Goal: Task Accomplishment & Management: Complete application form

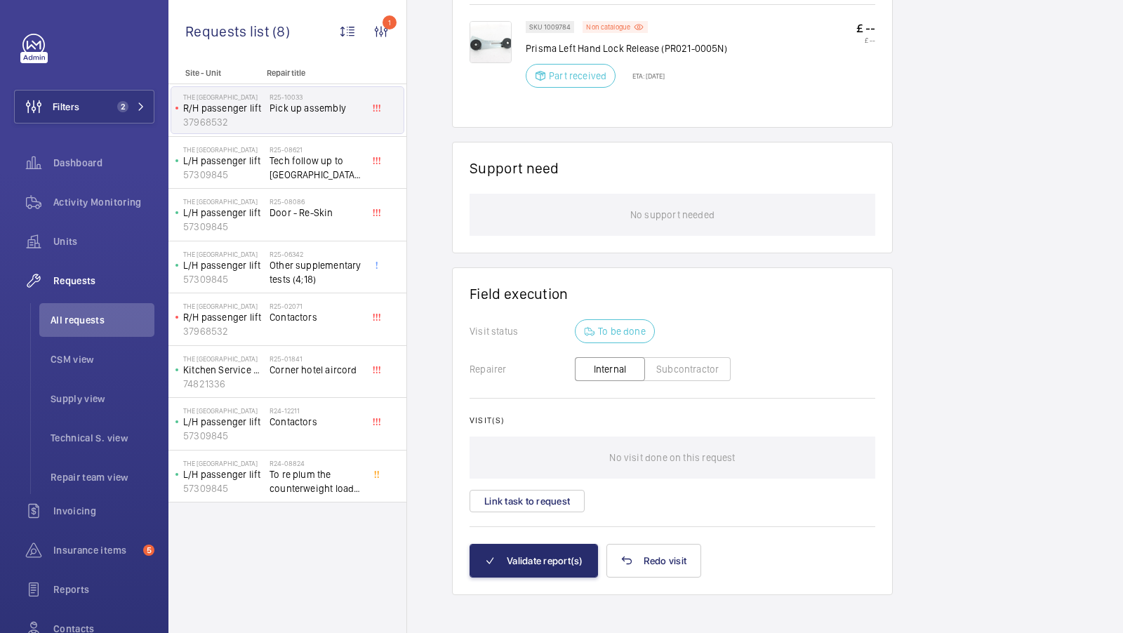
scroll to position [956, 0]
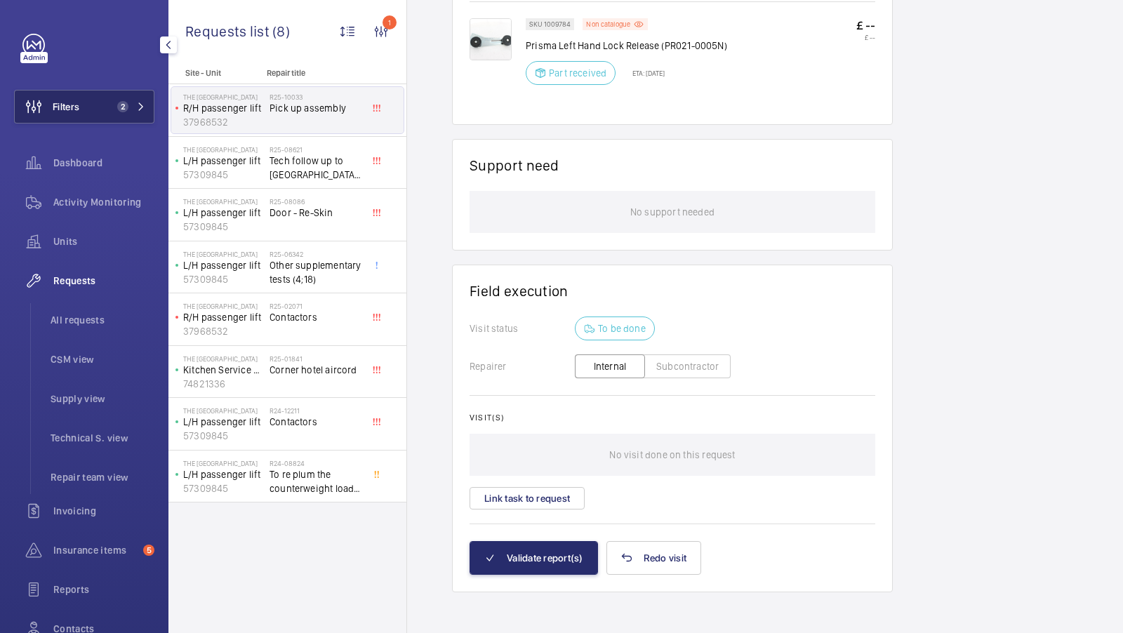
click at [123, 95] on button "Filters 2" at bounding box center [84, 107] width 140 height 34
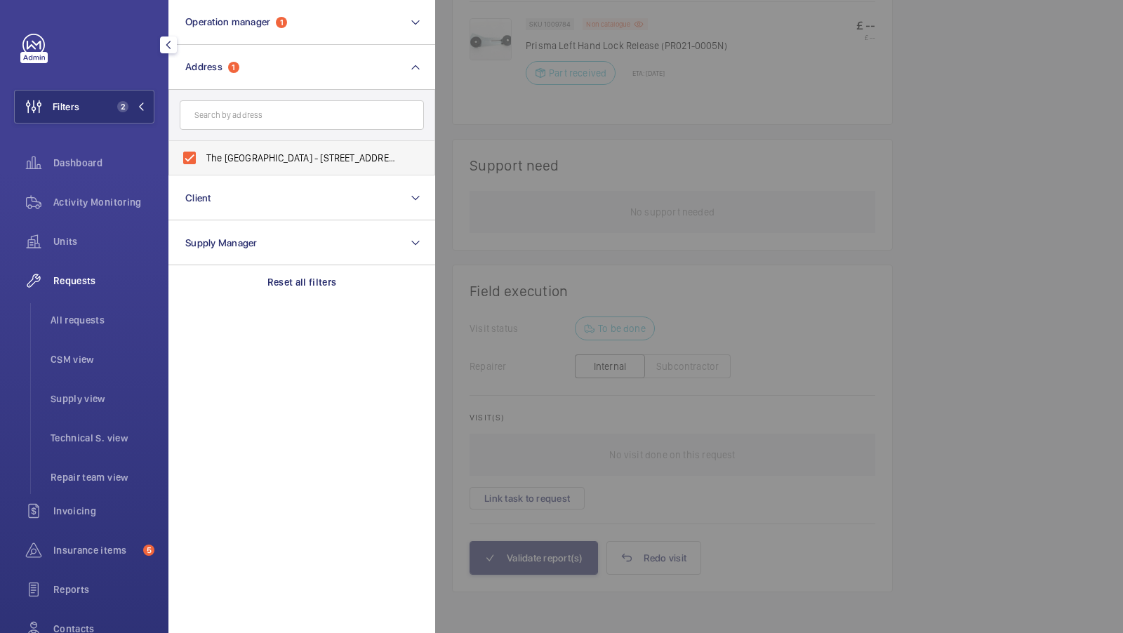
click at [265, 158] on span "The Corner Hotel Shoreditch - 42 Adler St, LONDON E1 1EE" at bounding box center [302, 158] width 193 height 14
click at [203, 158] on input "The Corner Hotel Shoreditch - 42 Adler St, LONDON E1 1EE" at bounding box center [189, 158] width 28 height 28
checkbox input "false"
click at [253, 114] on input "text" at bounding box center [302, 114] width 244 height 29
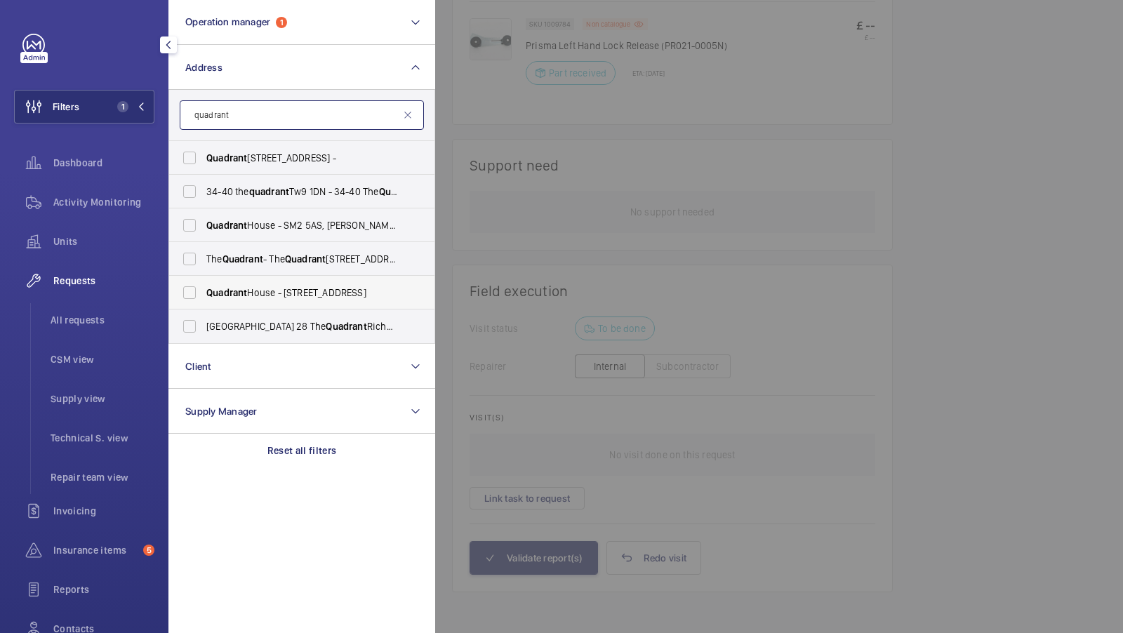
type input "quadrant"
click at [277, 295] on span "Quadrant House - 1 Princess Way, REDHILL RH1 1FN" at bounding box center [302, 293] width 193 height 14
click at [203, 295] on input "Quadrant House - 1 Princess Way, REDHILL RH1 1FN" at bounding box center [189, 293] width 28 height 28
checkbox input "true"
click at [263, 229] on span "Quadrant House - SM2 5AS, SUTTON SM2 5AS" at bounding box center [302, 225] width 193 height 14
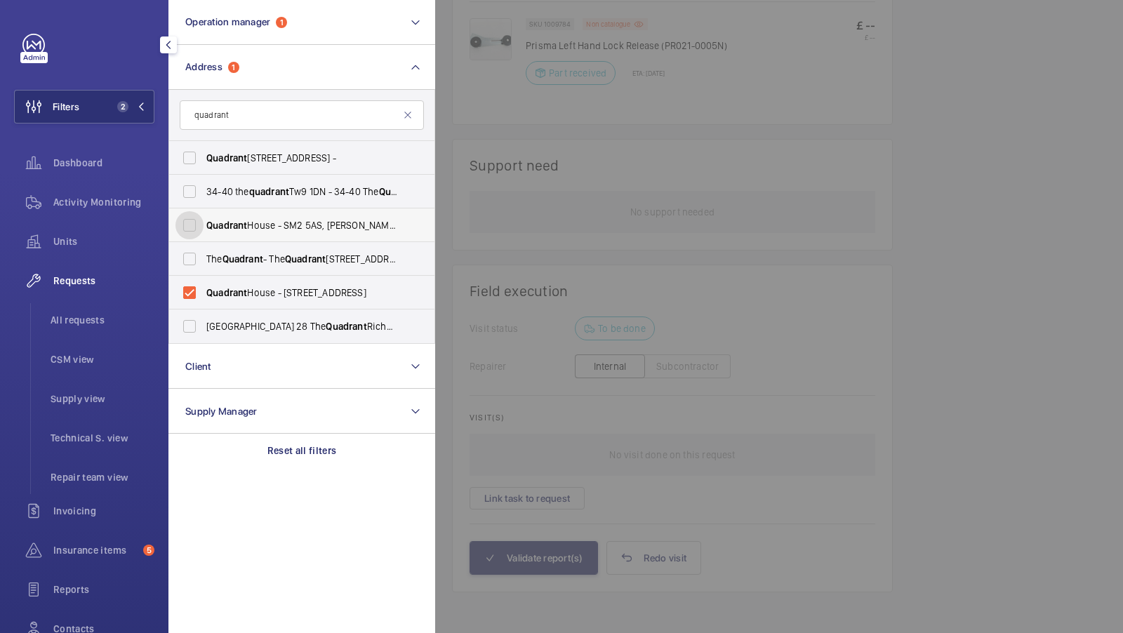
click at [203, 229] on input "Quadrant House - SM2 5AS, SUTTON SM2 5AS" at bounding box center [189, 225] width 28 height 28
checkbox input "true"
click at [248, 295] on span "Quadrant House - 1 Princess Way, REDHILL RH1 1FN" at bounding box center [302, 293] width 193 height 14
click at [203, 295] on input "Quadrant House - 1 Princess Way, REDHILL RH1 1FN" at bounding box center [189, 293] width 28 height 28
checkbox input "false"
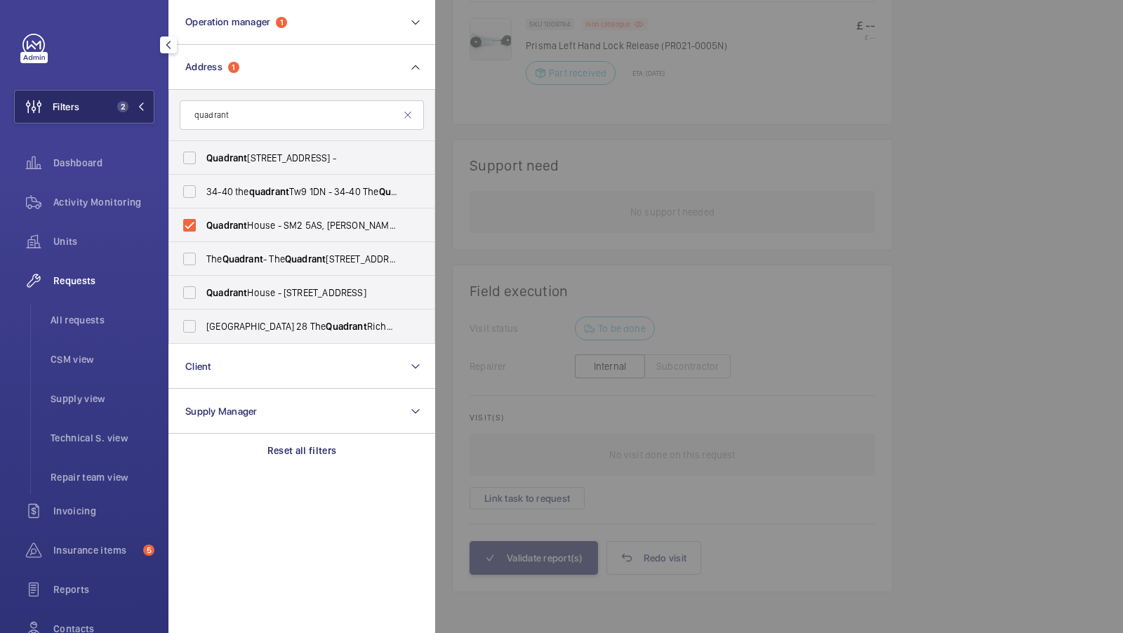
click at [119, 105] on span "2" at bounding box center [122, 106] width 11 height 11
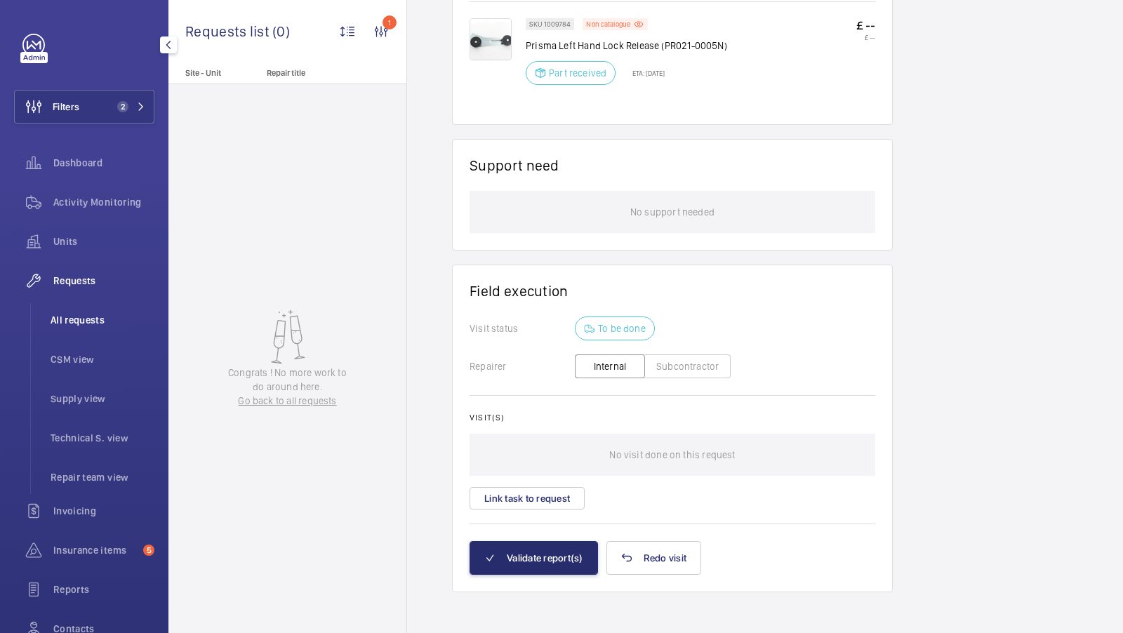
click at [62, 323] on span "All requests" at bounding box center [103, 320] width 104 height 14
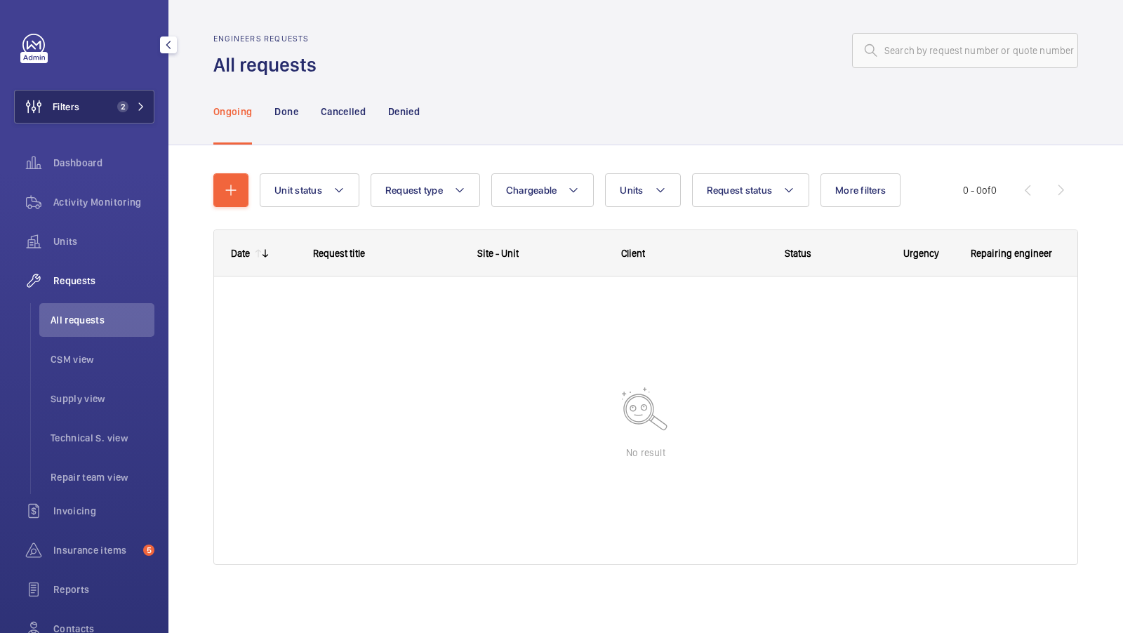
click at [128, 116] on button "Filters 2" at bounding box center [84, 107] width 140 height 34
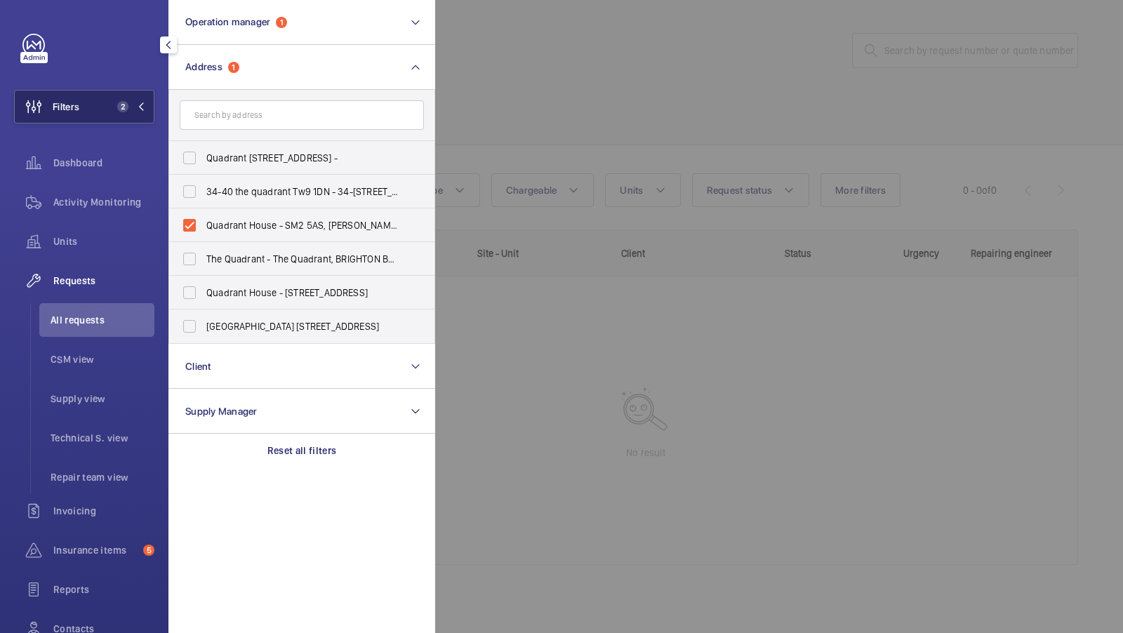
click at [117, 105] on span "2" at bounding box center [122, 106] width 11 height 11
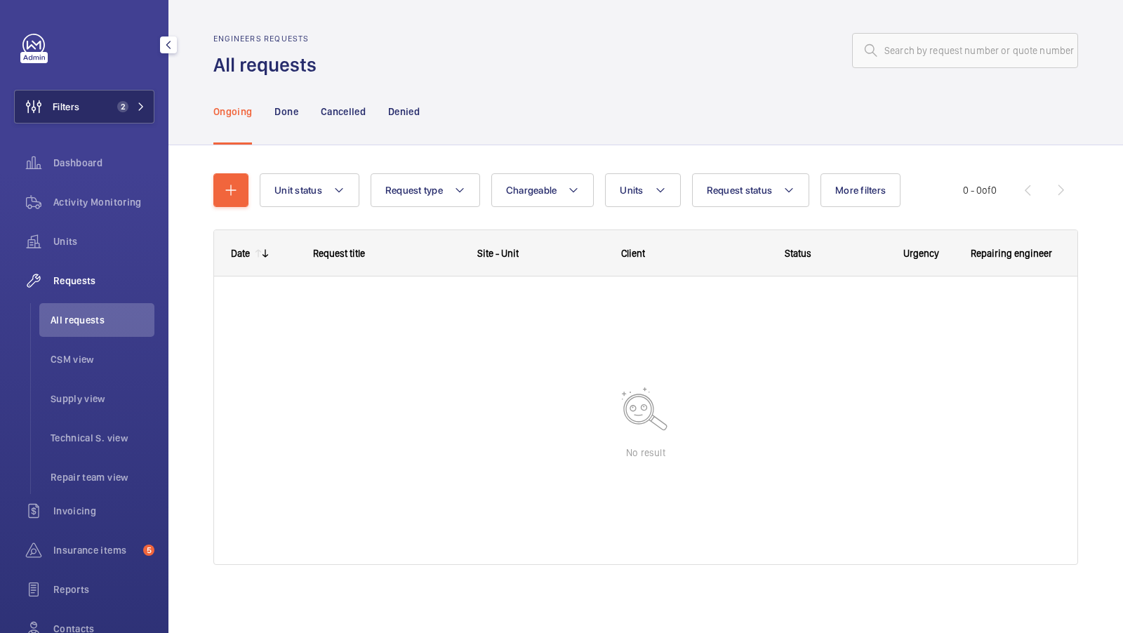
click at [114, 110] on span "2" at bounding box center [120, 106] width 17 height 11
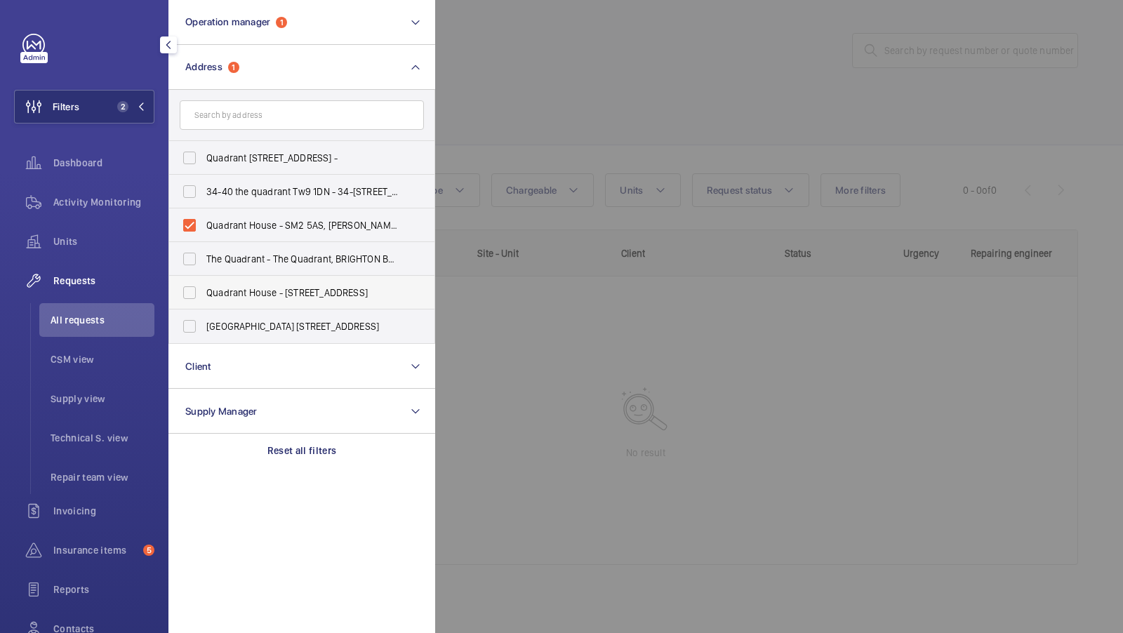
click at [260, 293] on span "Quadrant House - 1 Princess Way, REDHILL RH1 1FN" at bounding box center [302, 293] width 193 height 14
click at [203, 293] on input "Quadrant House - 1 Princess Way, REDHILL RH1 1FN" at bounding box center [189, 293] width 28 height 28
checkbox input "true"
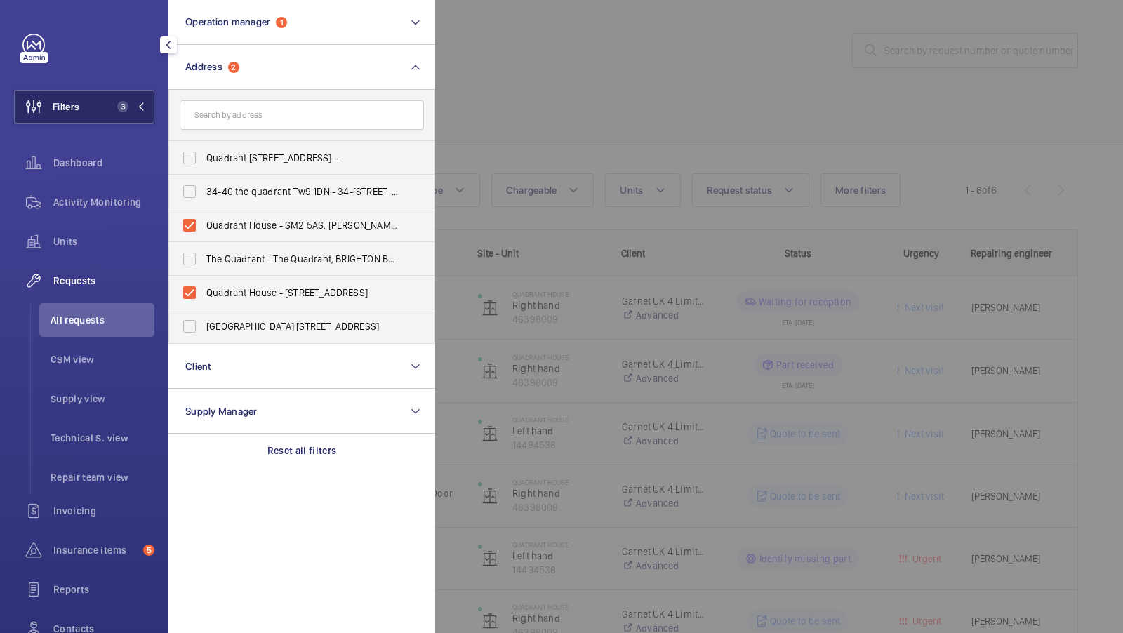
click at [100, 97] on button "Filters 3" at bounding box center [84, 107] width 140 height 34
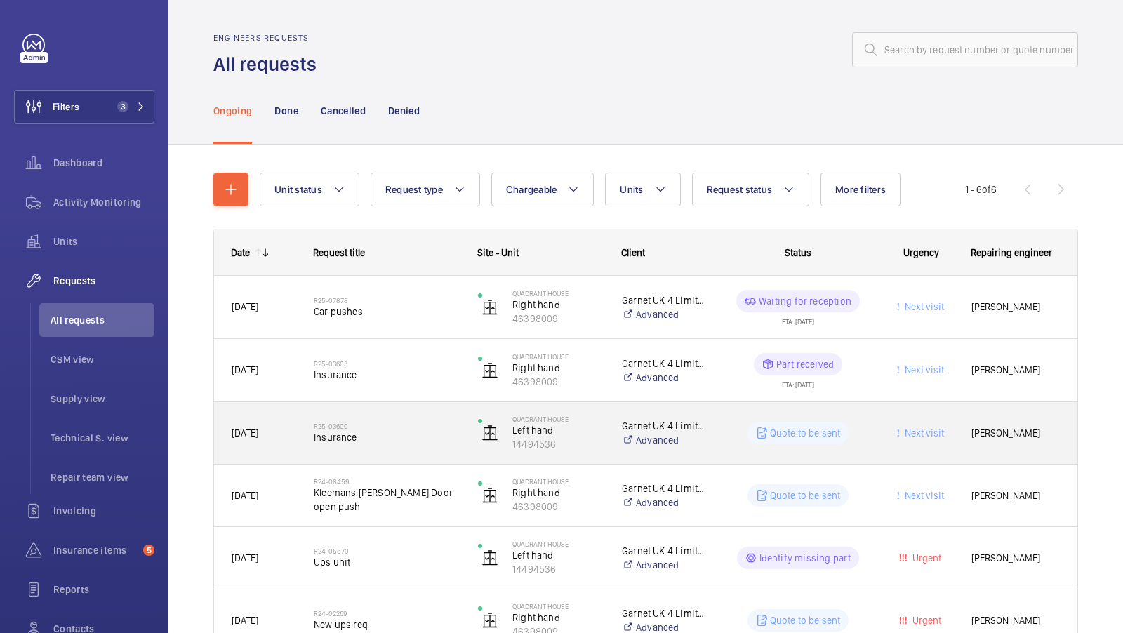
scroll to position [3, 0]
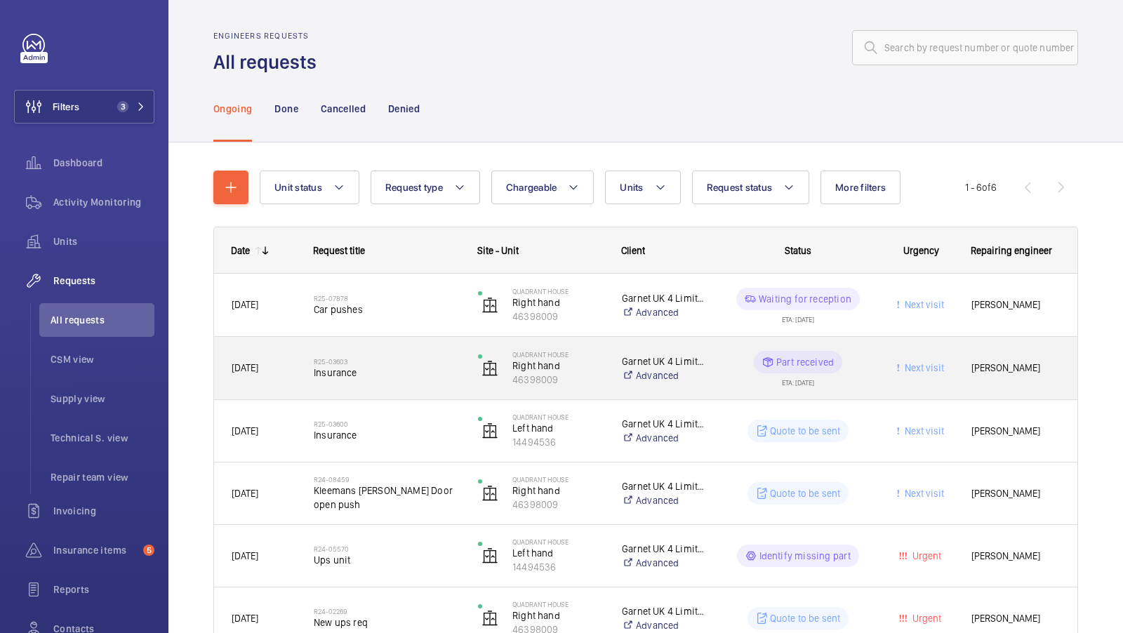
click at [382, 383] on div "R25-03603 Insurance" at bounding box center [387, 368] width 146 height 41
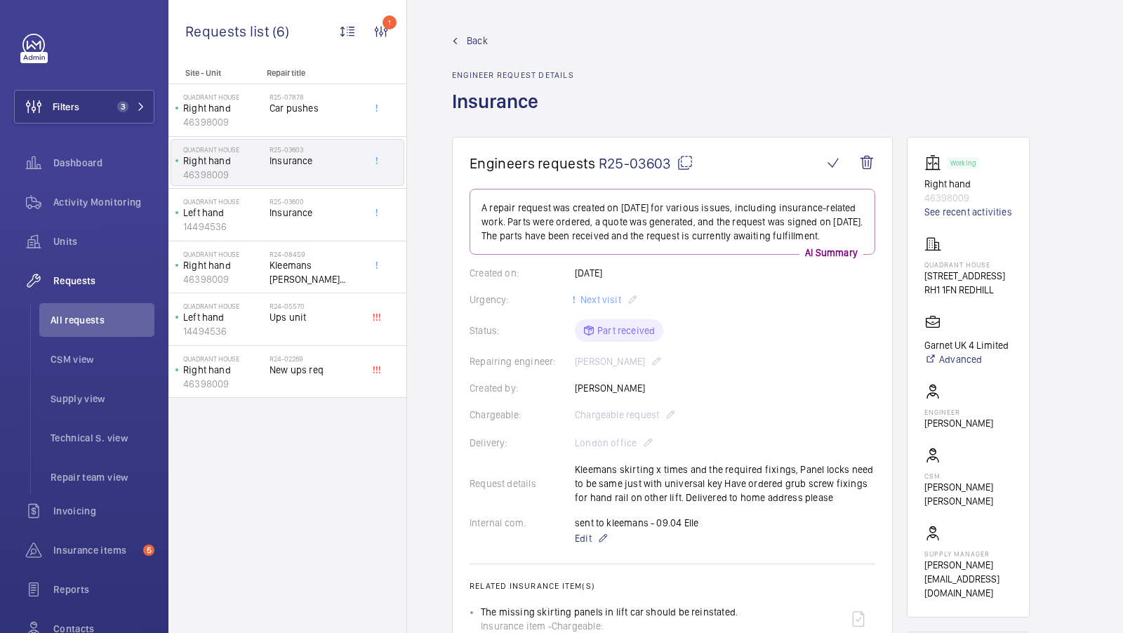
click at [475, 44] on span "Back" at bounding box center [477, 41] width 21 height 14
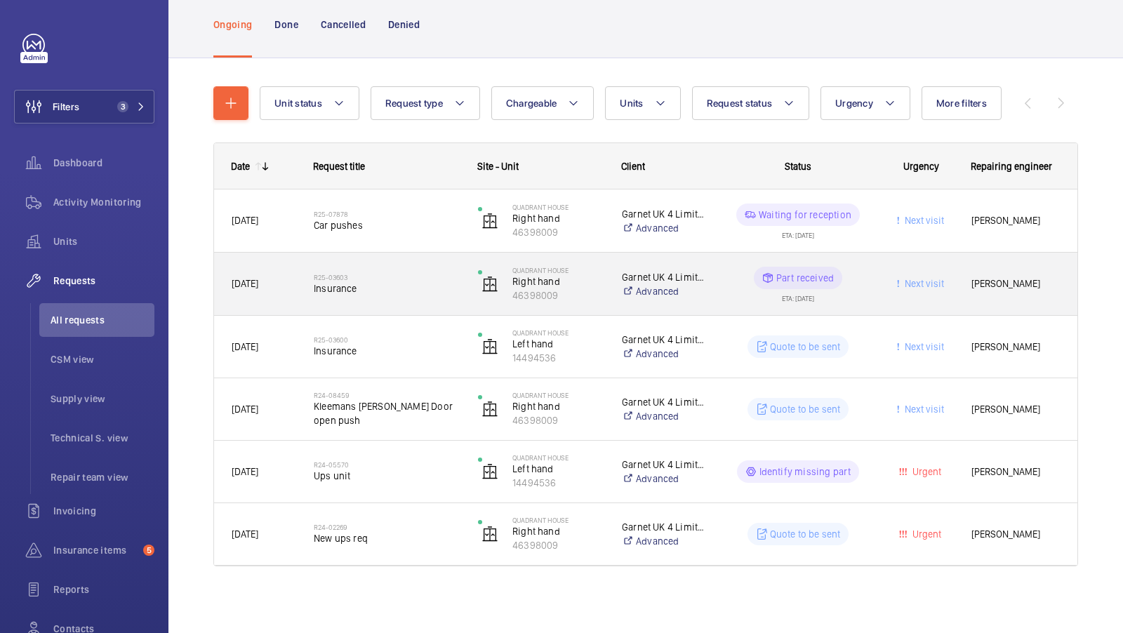
scroll to position [86, 0]
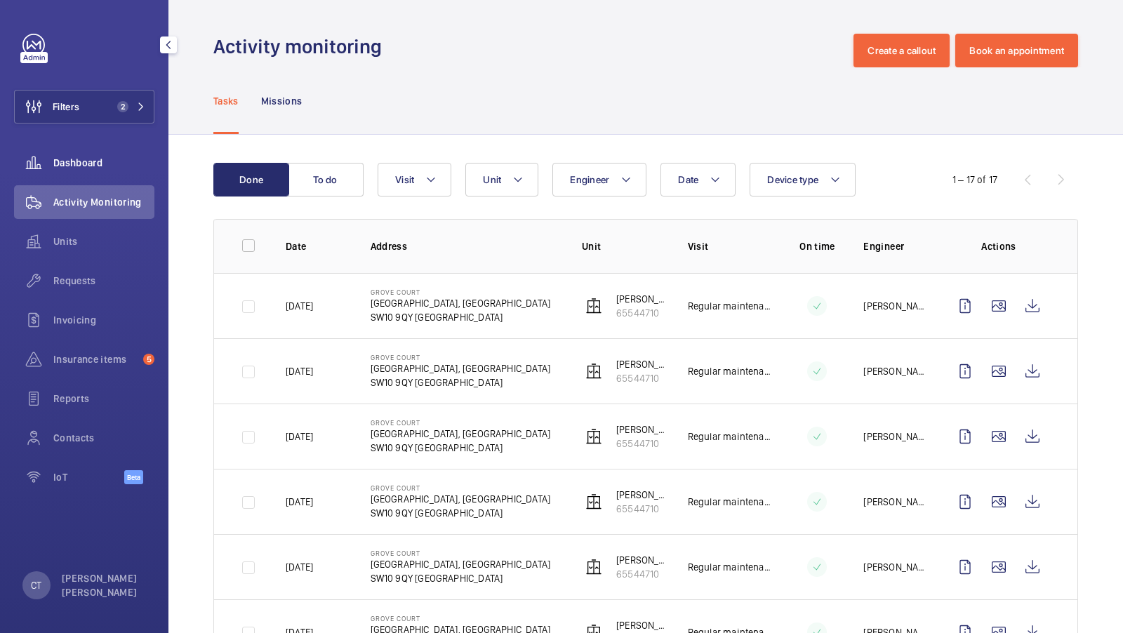
click at [63, 225] on div "Units" at bounding box center [84, 242] width 140 height 34
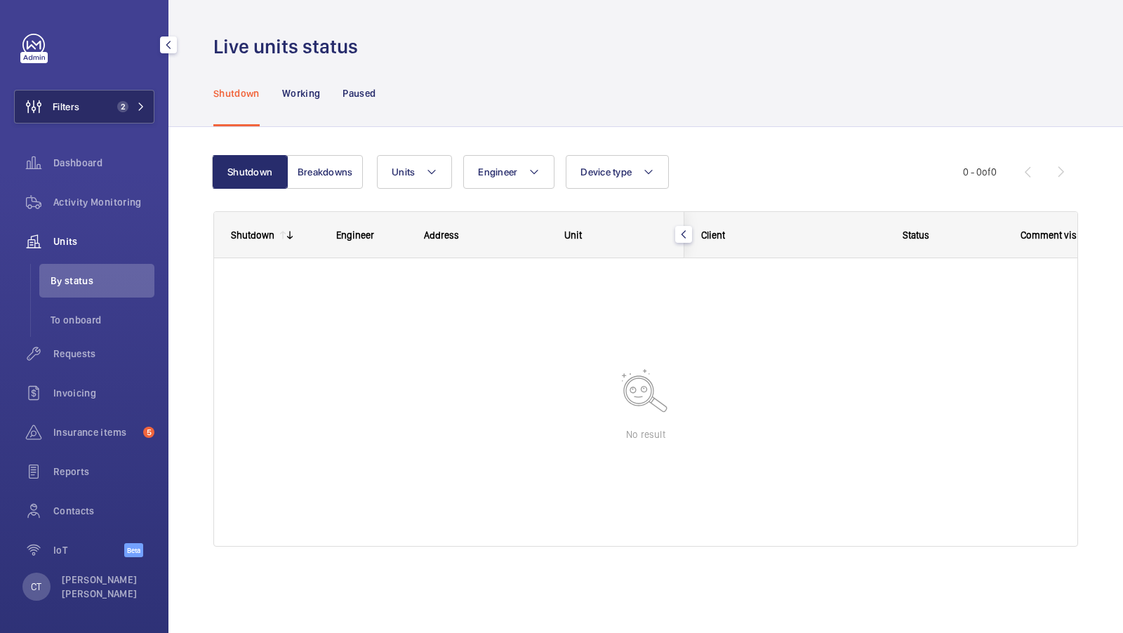
click at [113, 108] on span "2" at bounding box center [120, 106] width 17 height 11
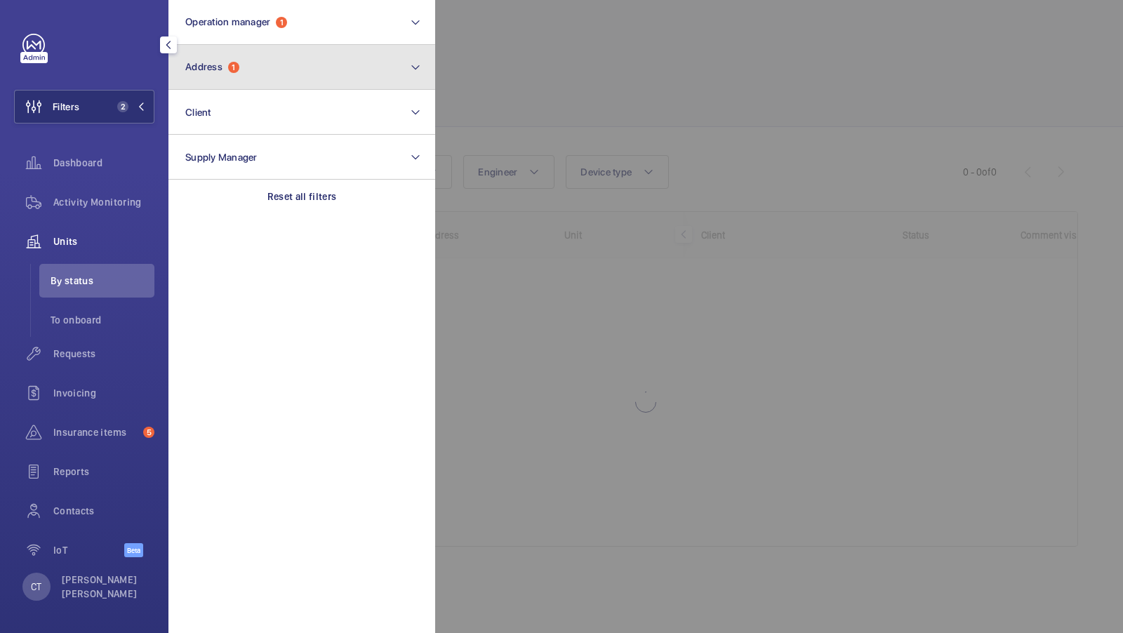
click at [254, 65] on button "Address 1" at bounding box center [301, 67] width 267 height 45
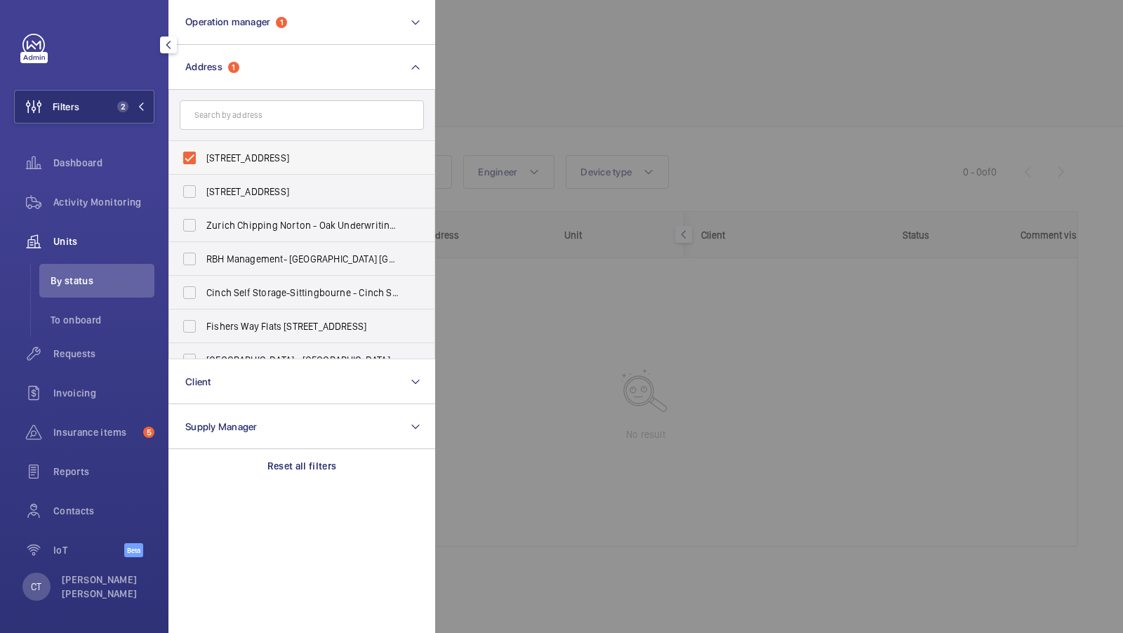
click at [245, 161] on span "[STREET_ADDRESS]" at bounding box center [302, 158] width 193 height 14
click at [203, 161] on input "[STREET_ADDRESS]" at bounding box center [189, 158] width 28 height 28
checkbox input "false"
click at [124, 110] on span "1" at bounding box center [122, 106] width 11 height 11
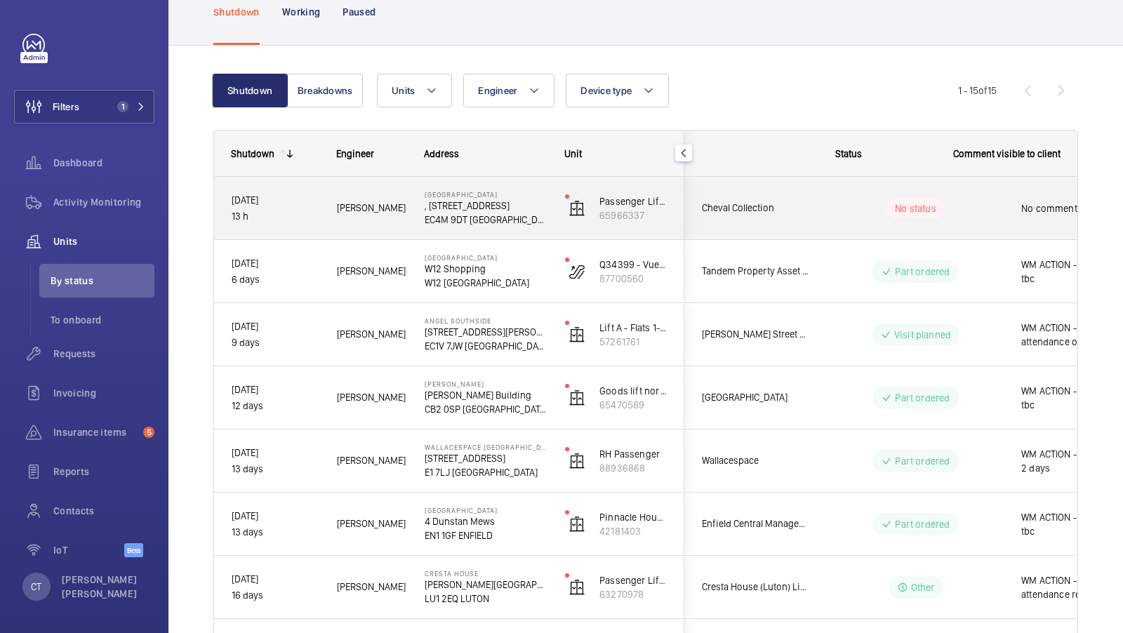
scroll to position [0, 253]
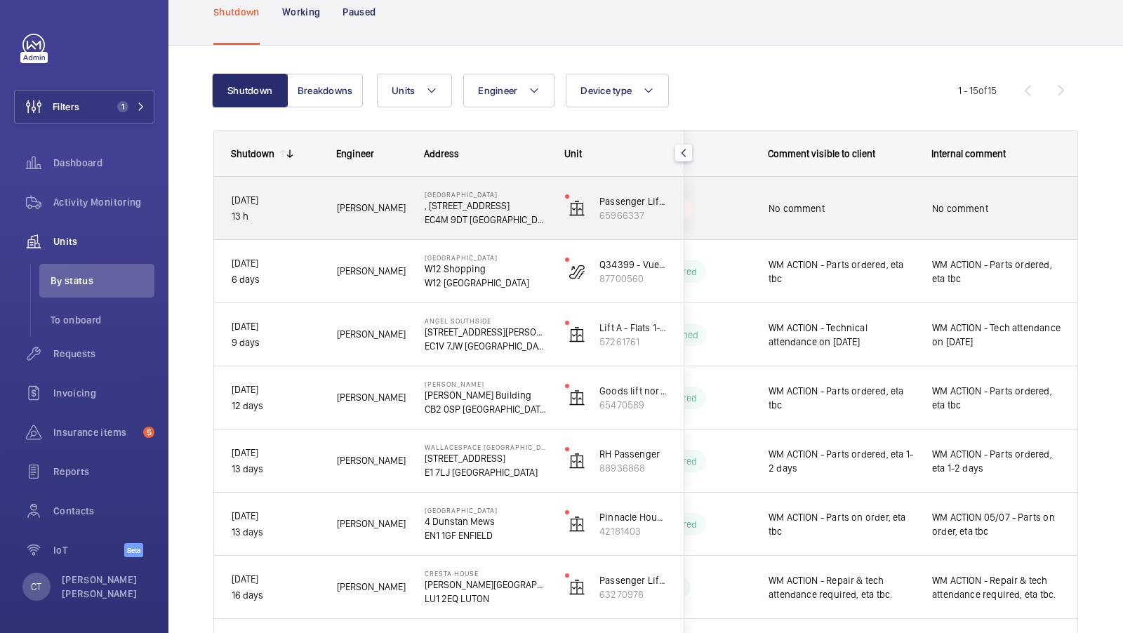
click at [942, 212] on span "No comment" at bounding box center [996, 208] width 128 height 14
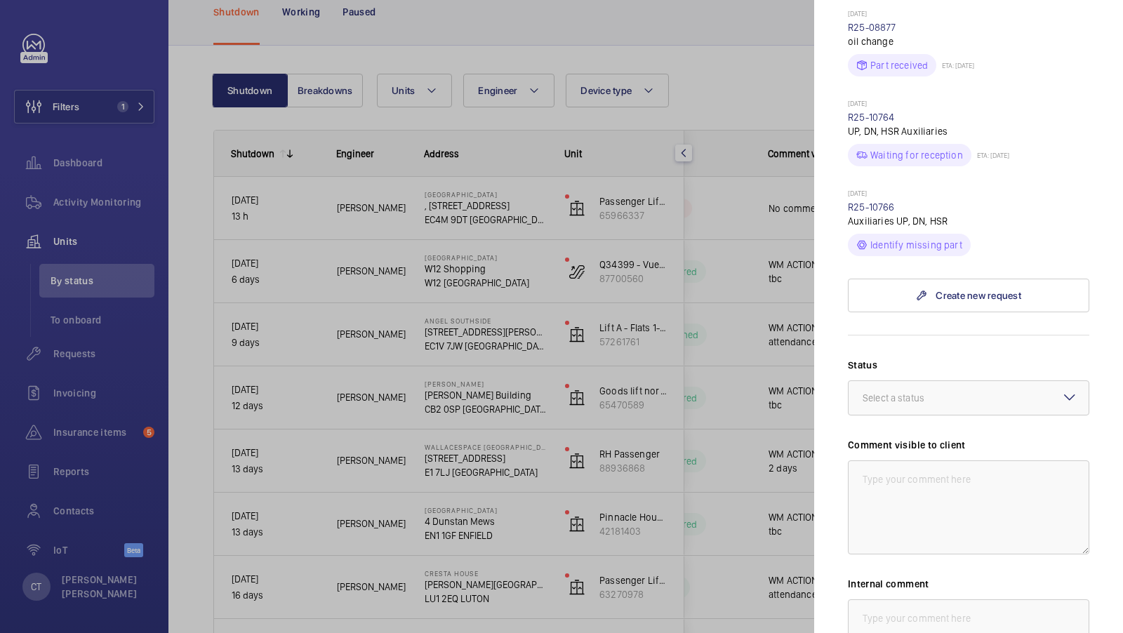
scroll to position [755, 0]
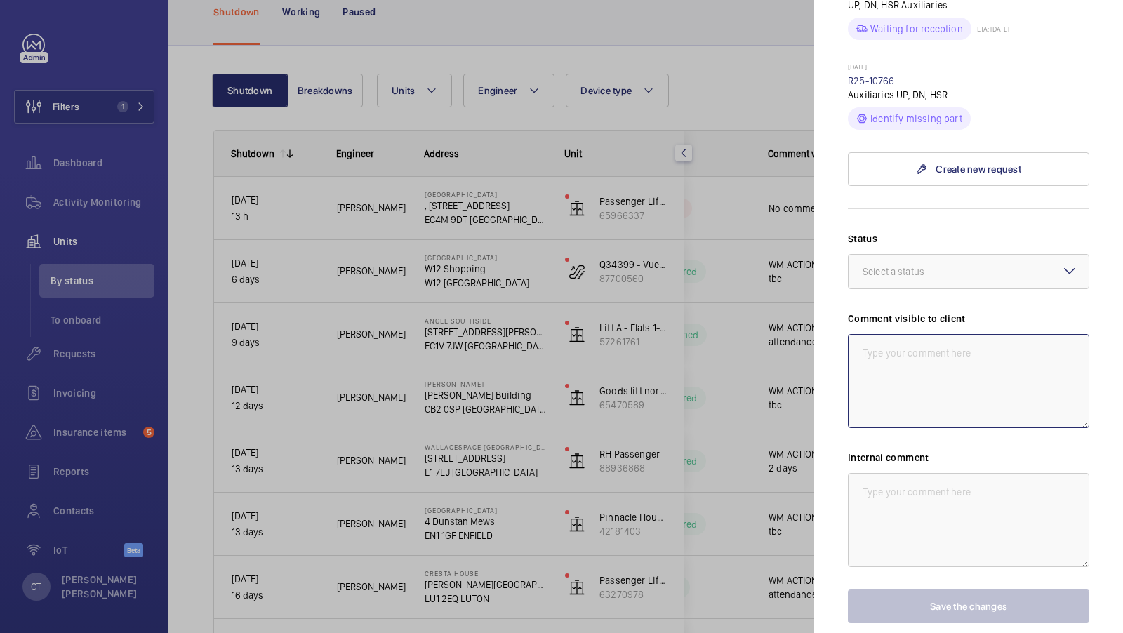
click at [877, 337] on textarea at bounding box center [968, 381] width 241 height 94
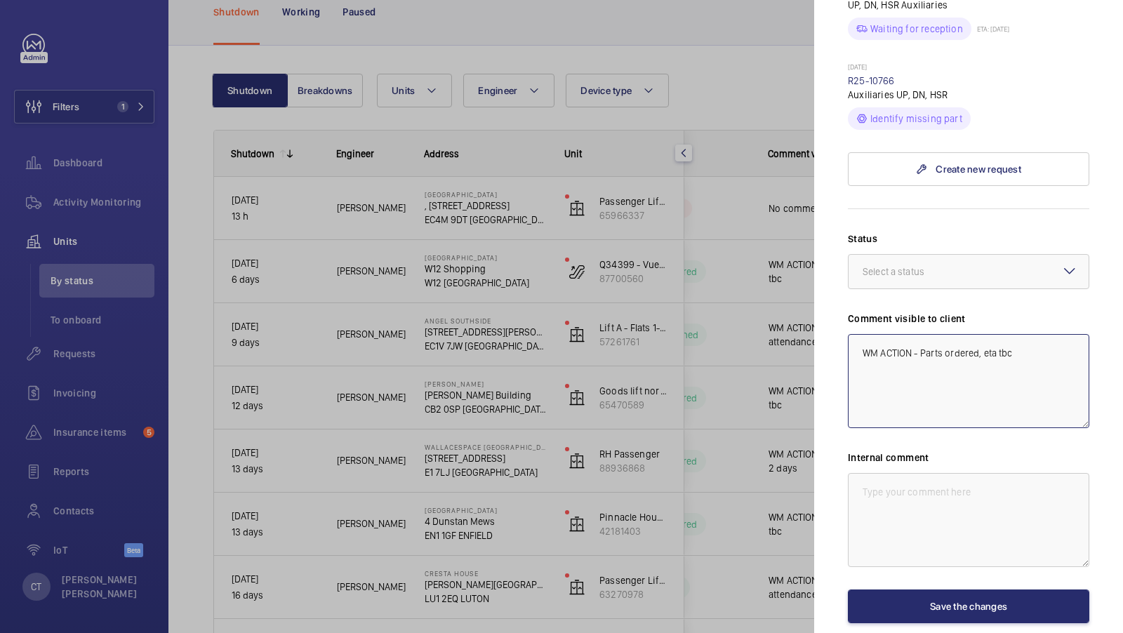
drag, startPoint x: 1017, startPoint y: 324, endPoint x: 730, endPoint y: 318, distance: 287.1
click at [737, 319] on mat-sidenav-container "Filters 1 Dashboard Activity Monitoring Units By status To onboard Requests Inv…" at bounding box center [561, 316] width 1123 height 633
type textarea "WM ACTION - Parts ordered, eta tbc"
click at [904, 500] on textarea at bounding box center [968, 520] width 241 height 94
paste textarea "WM ACTION - Parts ordered, eta tbc"
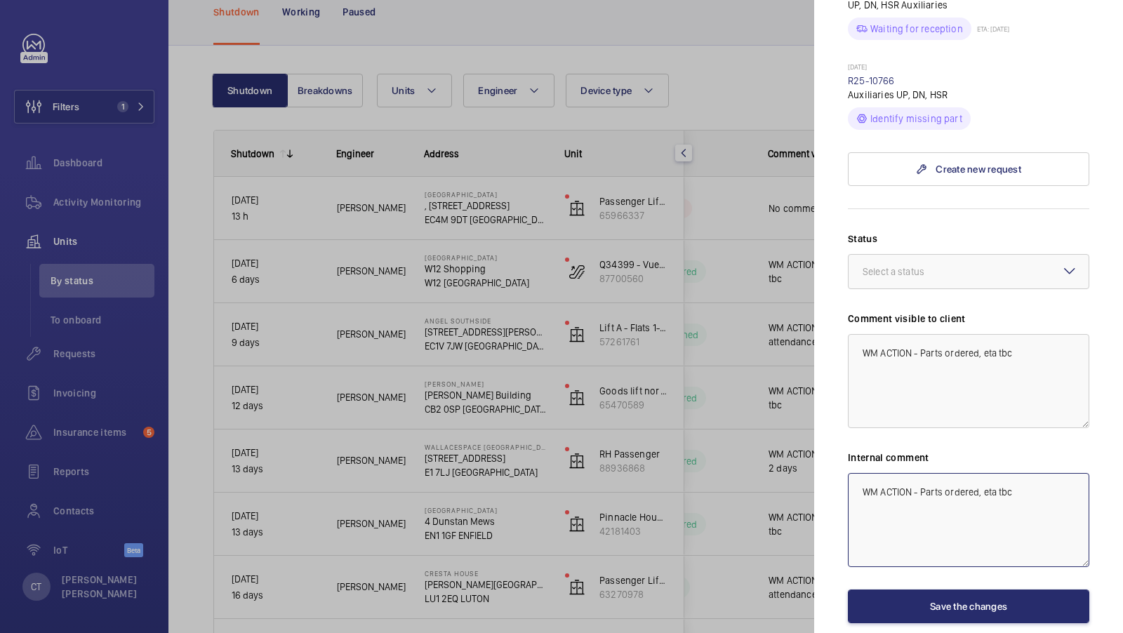
click at [912, 473] on textarea "WM ACTION - Parts ordered, eta tbc" at bounding box center [968, 520] width 241 height 94
type textarea "WM ACTION 11/08 - Parts ordered, eta tbc"
click at [981, 232] on label "Status" at bounding box center [968, 239] width 241 height 14
click at [975, 255] on div at bounding box center [968, 272] width 240 height 34
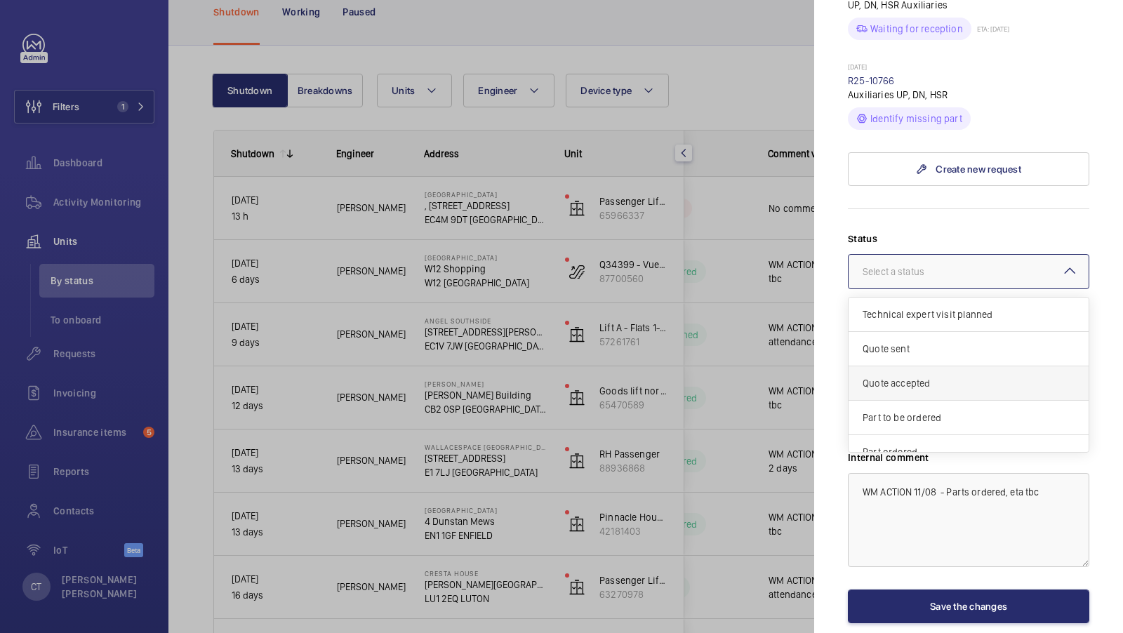
scroll to position [102, 0]
click at [940, 342] on span "Part ordered" at bounding box center [968, 349] width 212 height 14
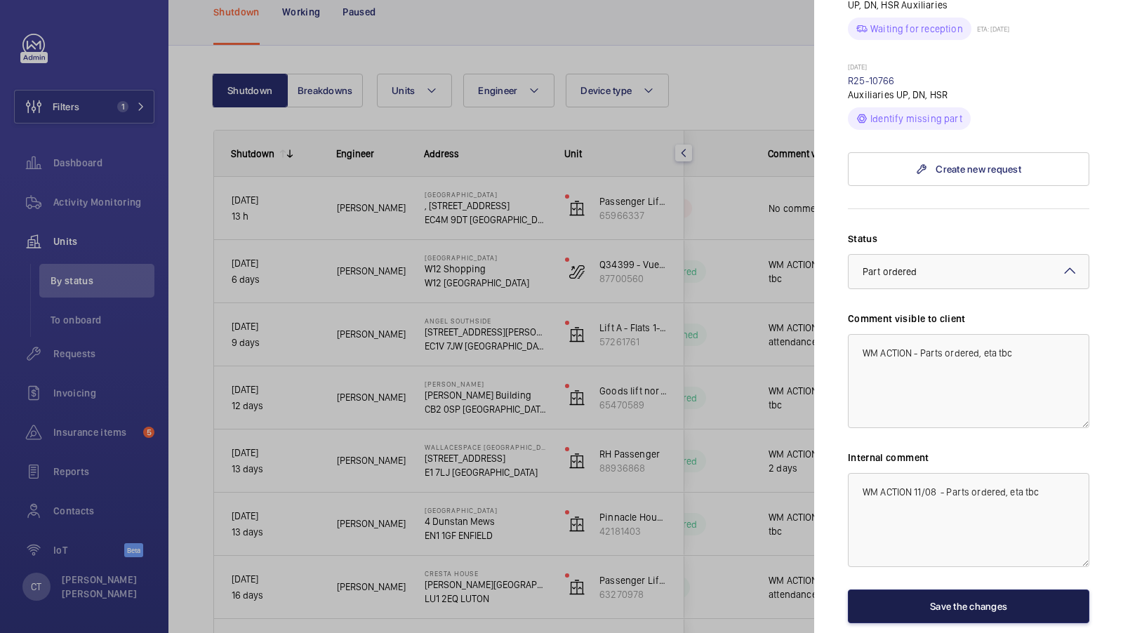
click at [961, 589] on button "Save the changes" at bounding box center [968, 606] width 241 height 34
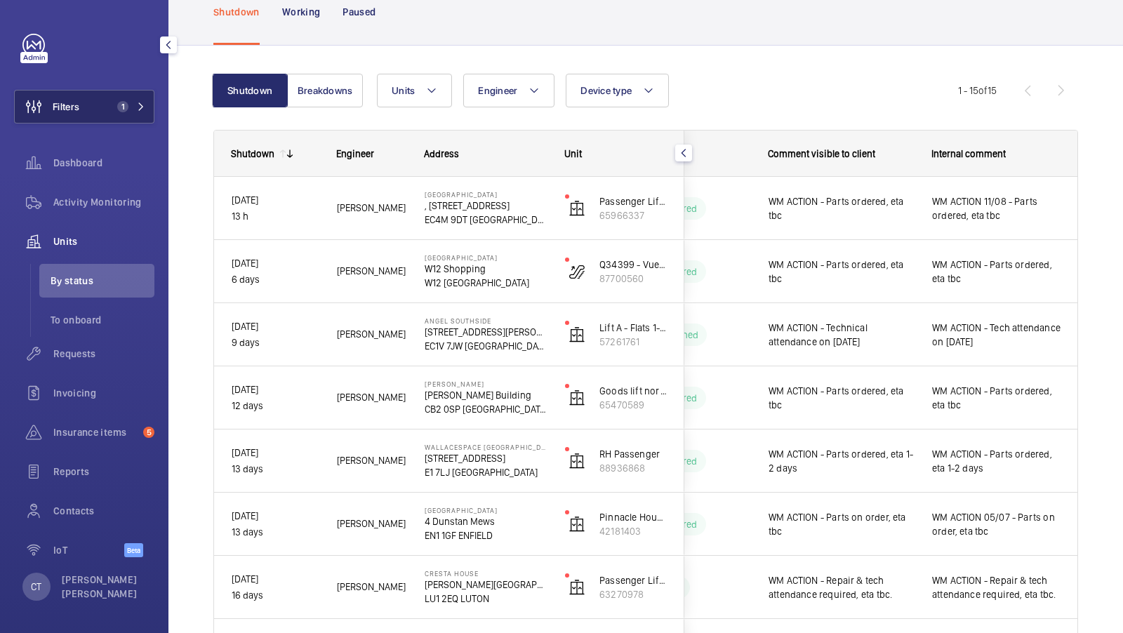
click at [123, 96] on button "Filters 1" at bounding box center [84, 107] width 140 height 34
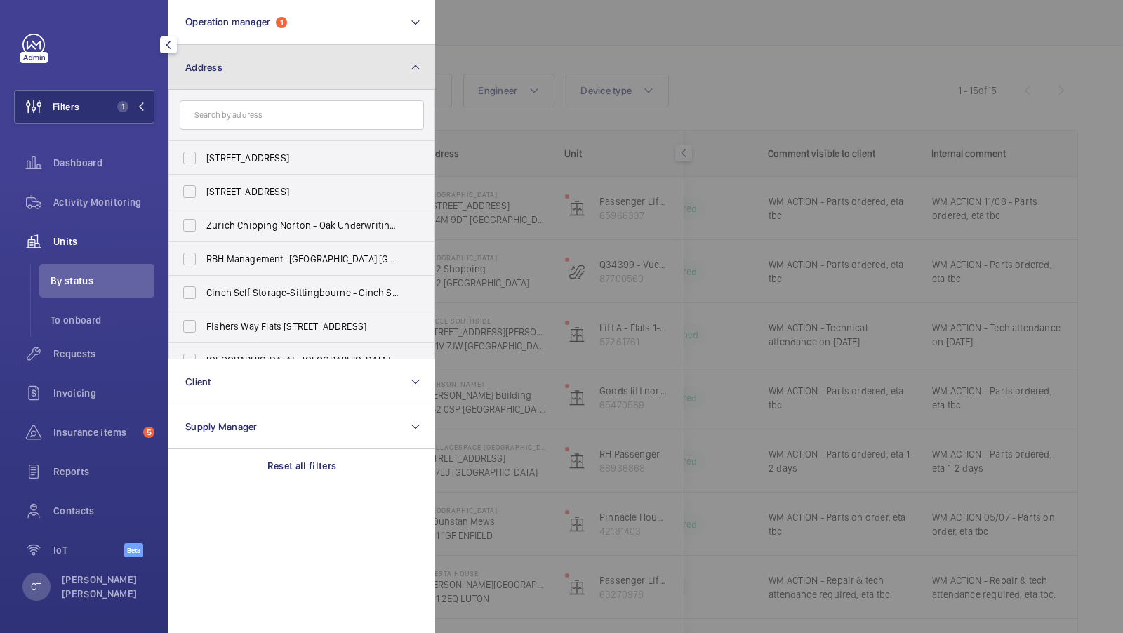
click at [415, 75] on mat-icon at bounding box center [415, 67] width 11 height 17
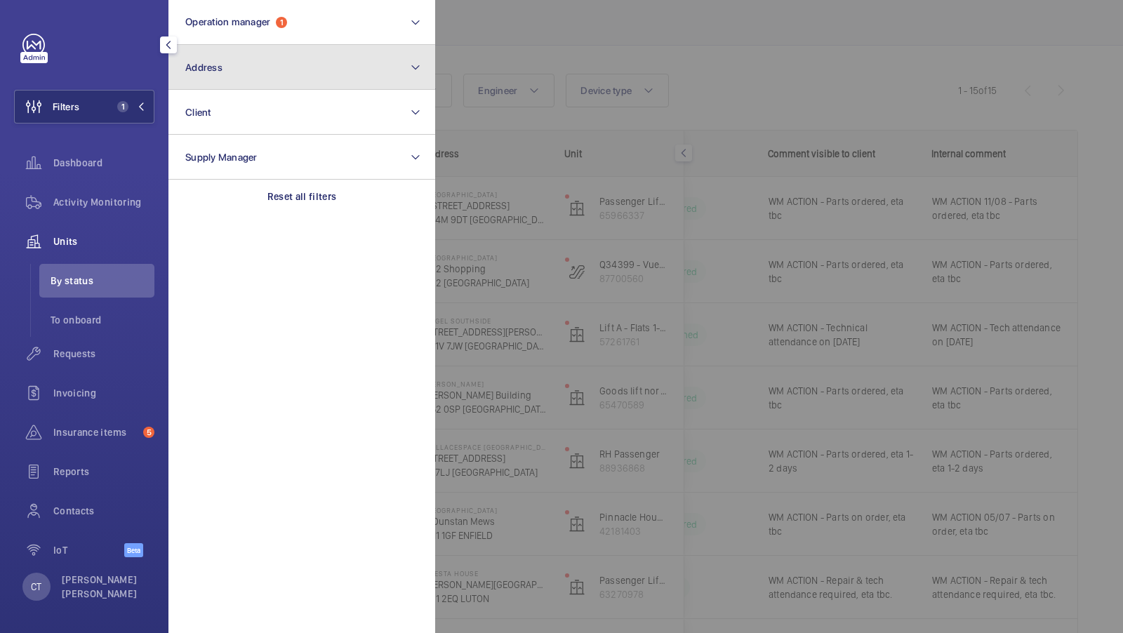
click at [410, 73] on mat-icon at bounding box center [415, 67] width 11 height 17
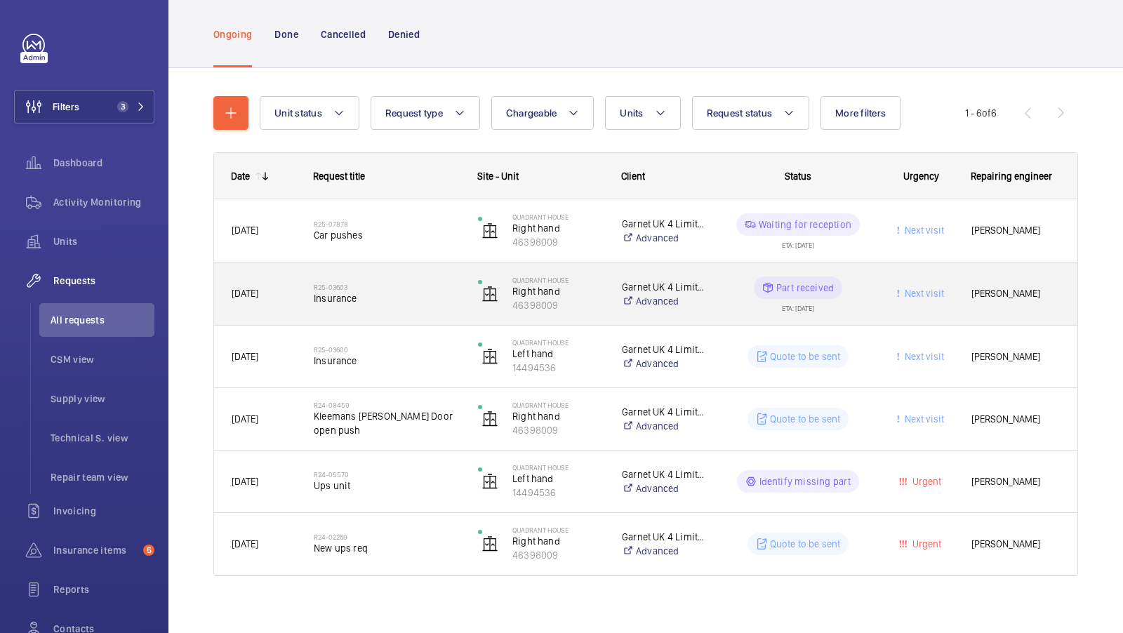
scroll to position [76, 0]
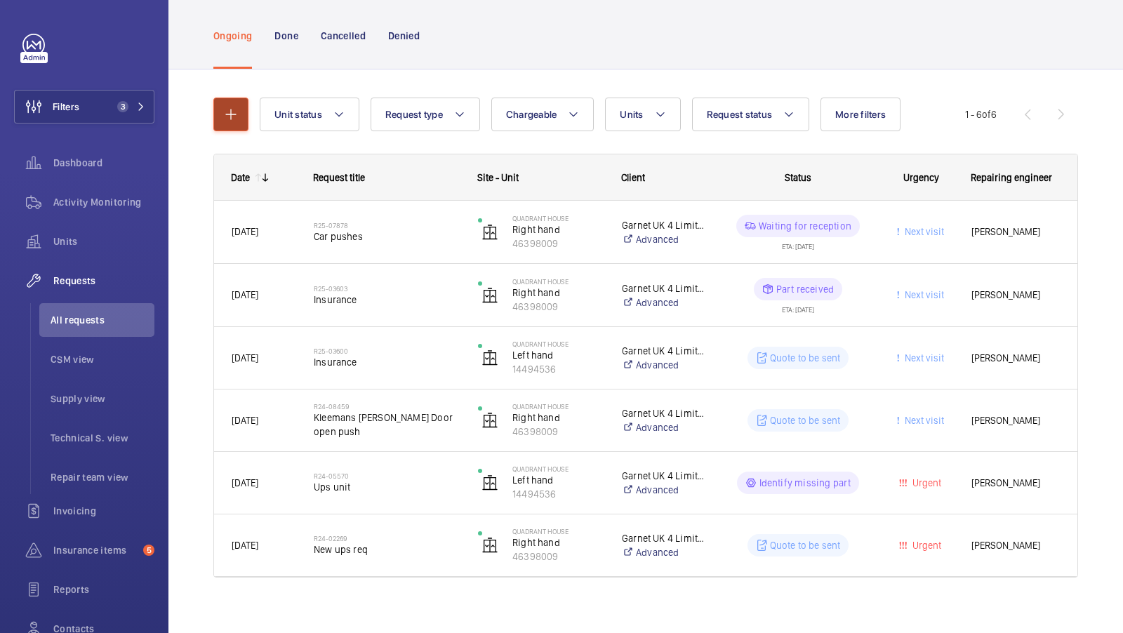
click at [221, 119] on button "button" at bounding box center [230, 115] width 35 height 34
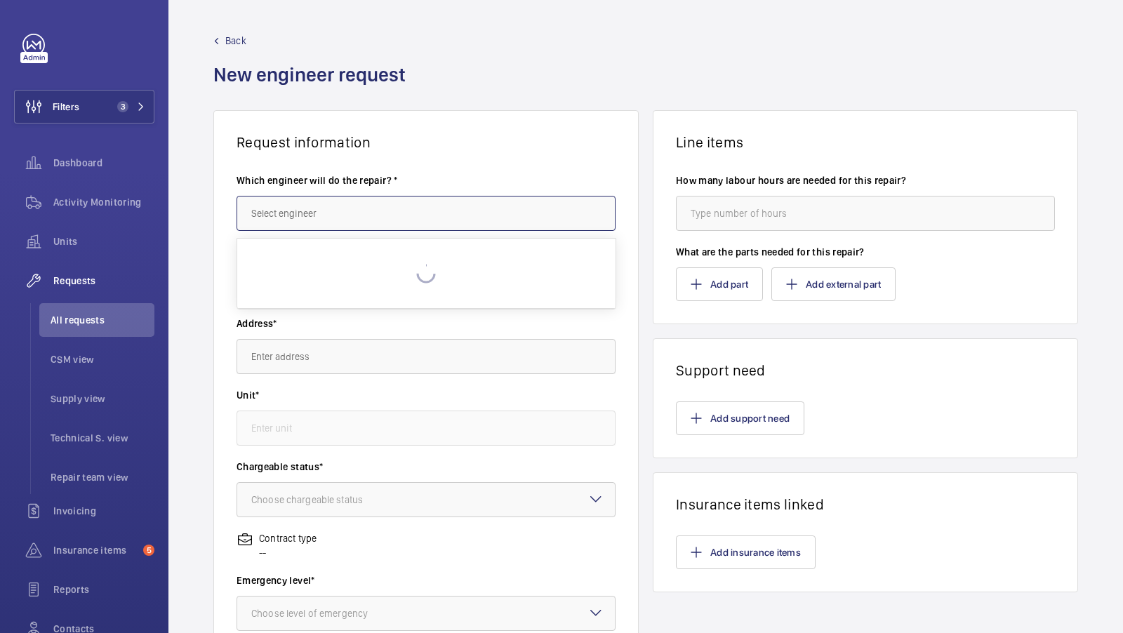
click at [308, 226] on input "text" at bounding box center [425, 213] width 379 height 35
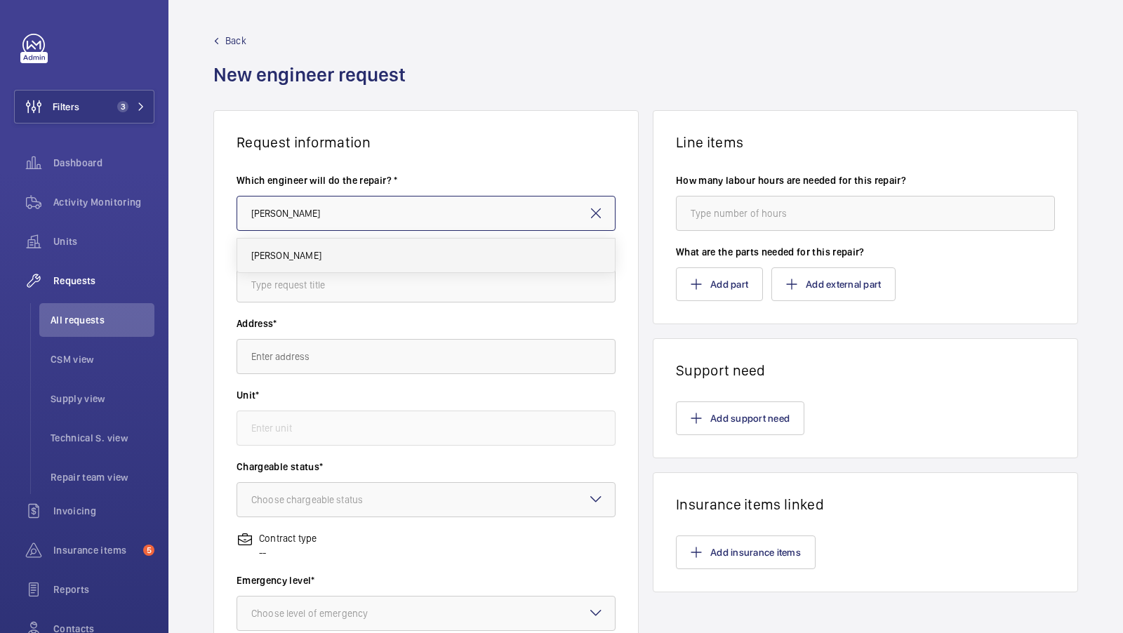
type input "Keith Bishop"
click at [290, 247] on mat-option "Keith Bishop" at bounding box center [426, 256] width 378 height 34
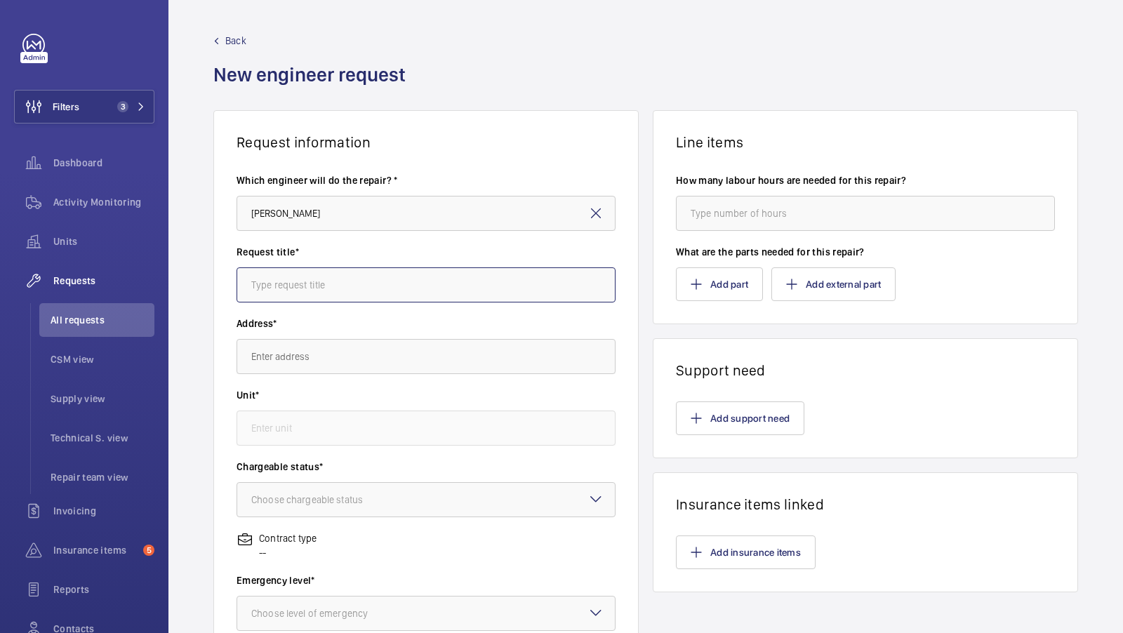
click at [283, 294] on input "text" at bounding box center [425, 284] width 379 height 35
click at [248, 283] on input "Kleemann Skirting" at bounding box center [425, 284] width 379 height 35
type input "Repairs to fit Kleemann Skirting"
click at [305, 356] on input "text" at bounding box center [425, 356] width 379 height 35
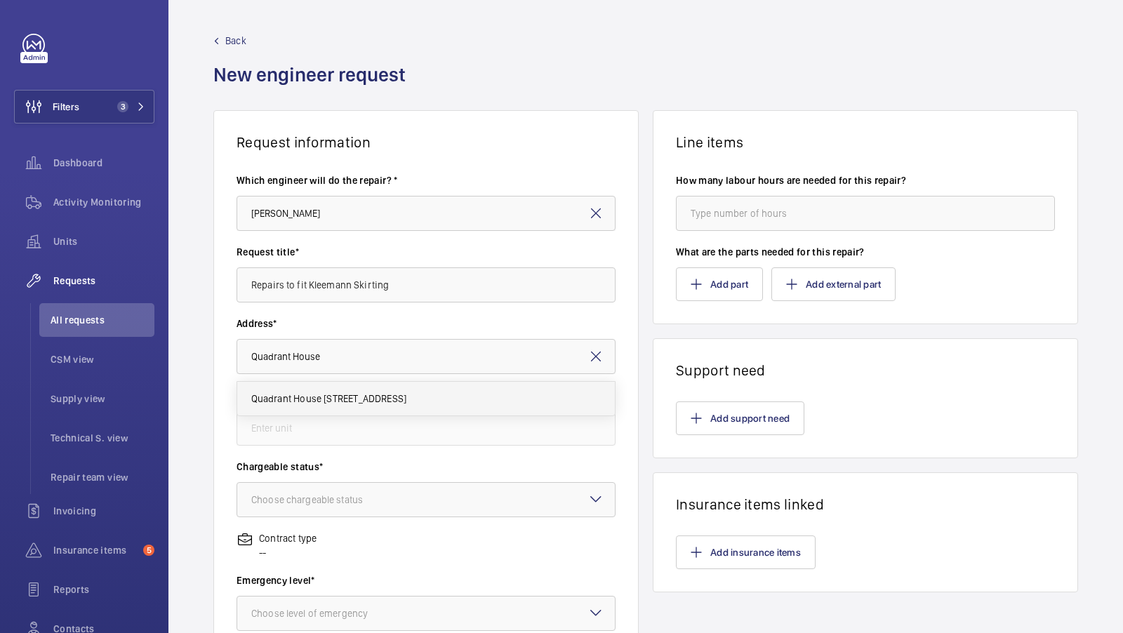
click at [375, 400] on span "Quadrant House 1 Princess Way, RH1 1FN REDHILL" at bounding box center [329, 399] width 156 height 14
type input "Quadrant House 1 Princess Way, RH1 1FN REDHILL"
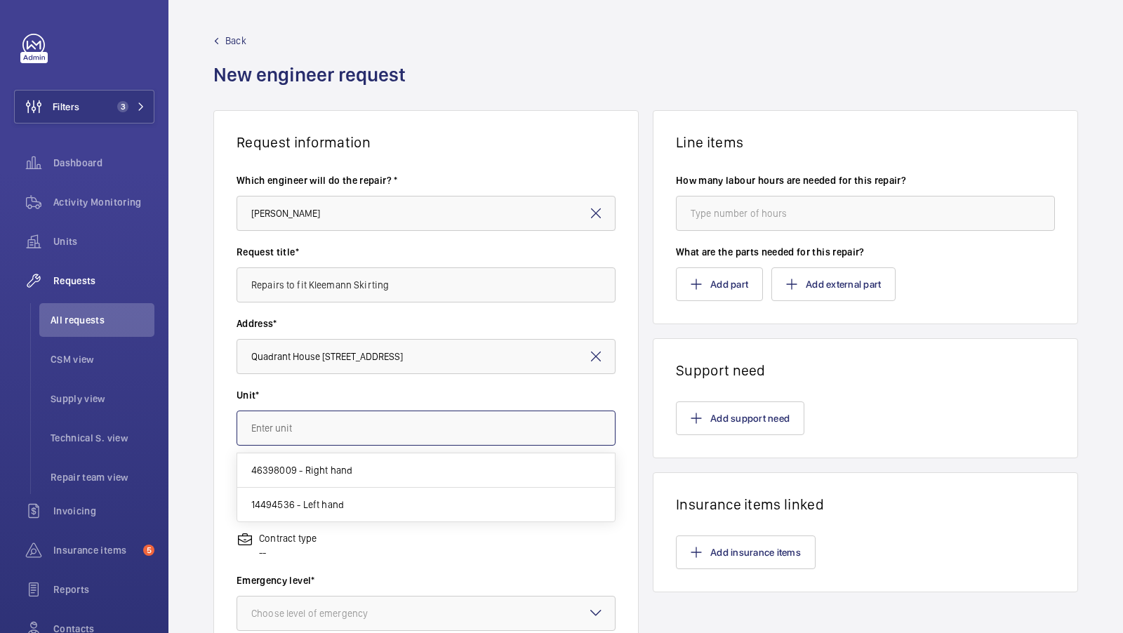
click at [330, 421] on input "text" at bounding box center [425, 427] width 379 height 35
click at [352, 465] on mat-option "46398009 - Right hand" at bounding box center [426, 470] width 378 height 34
type input "46398009 - Right hand"
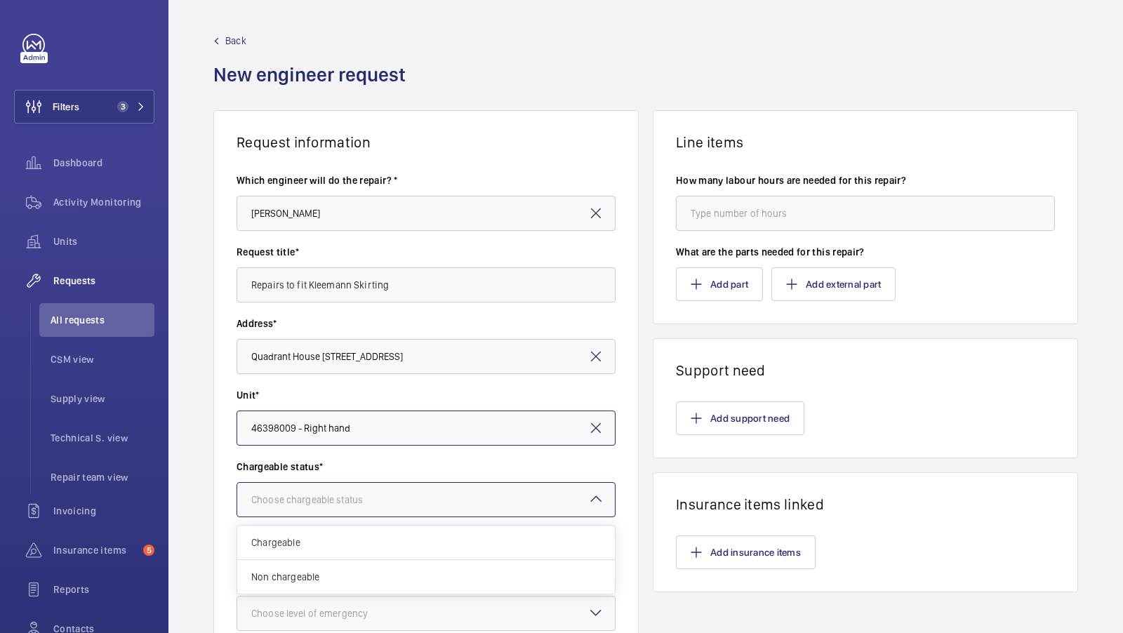
click at [373, 495] on div "Choose chargeable status" at bounding box center [324, 500] width 147 height 14
click at [336, 536] on span "Chargeable" at bounding box center [425, 542] width 349 height 14
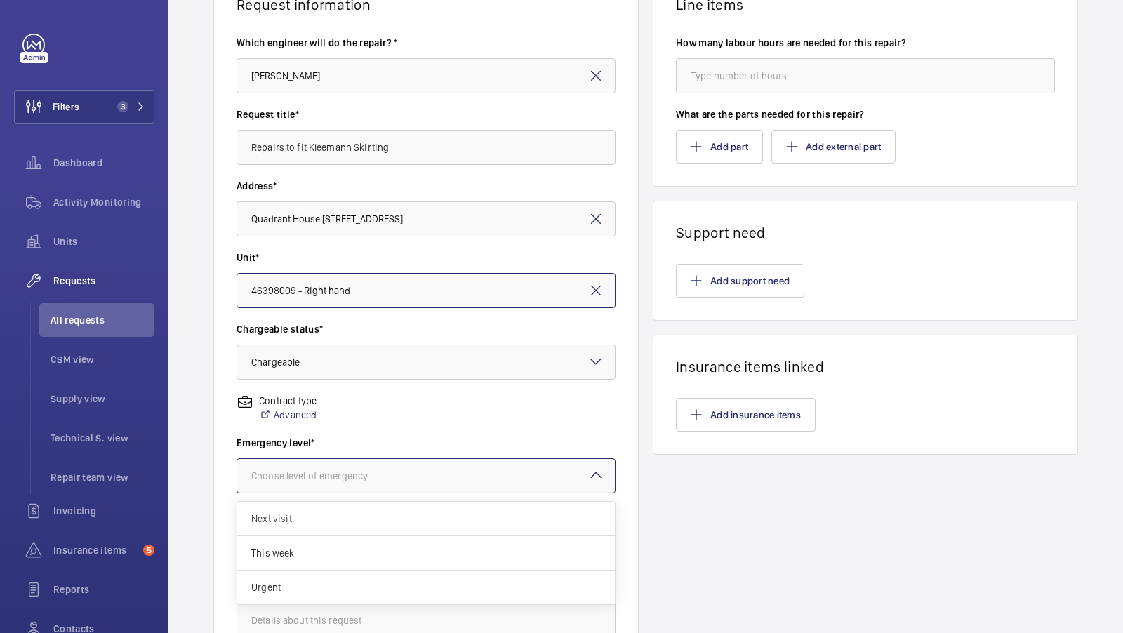
click at [384, 482] on div at bounding box center [426, 476] width 378 height 34
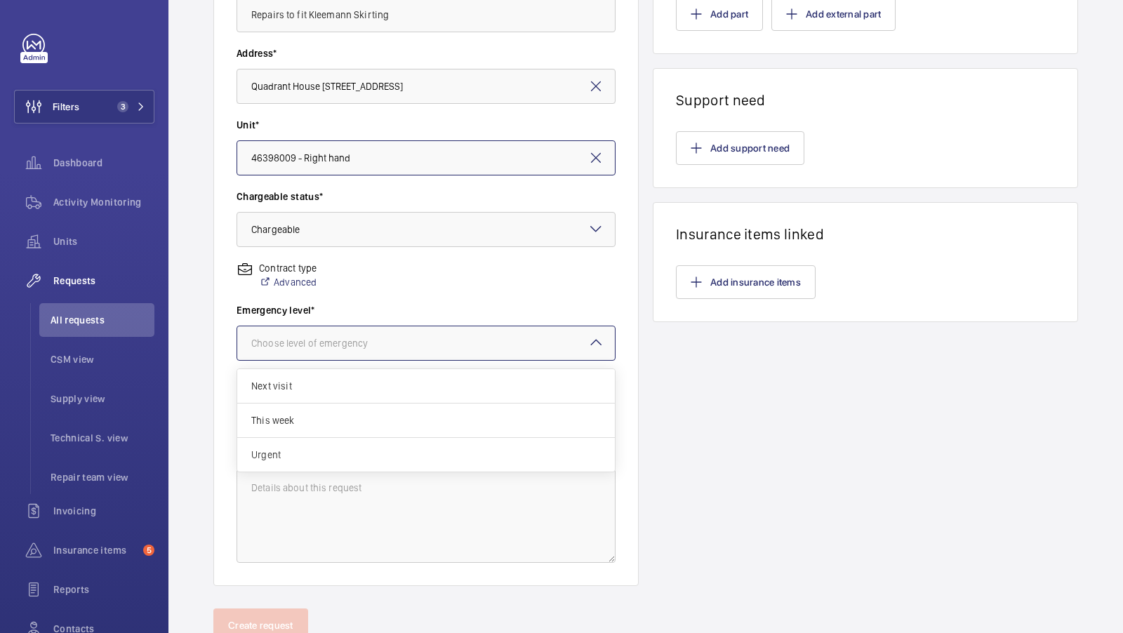
click at [338, 441] on div "Urgent" at bounding box center [426, 455] width 378 height 34
click at [379, 354] on div at bounding box center [426, 343] width 378 height 34
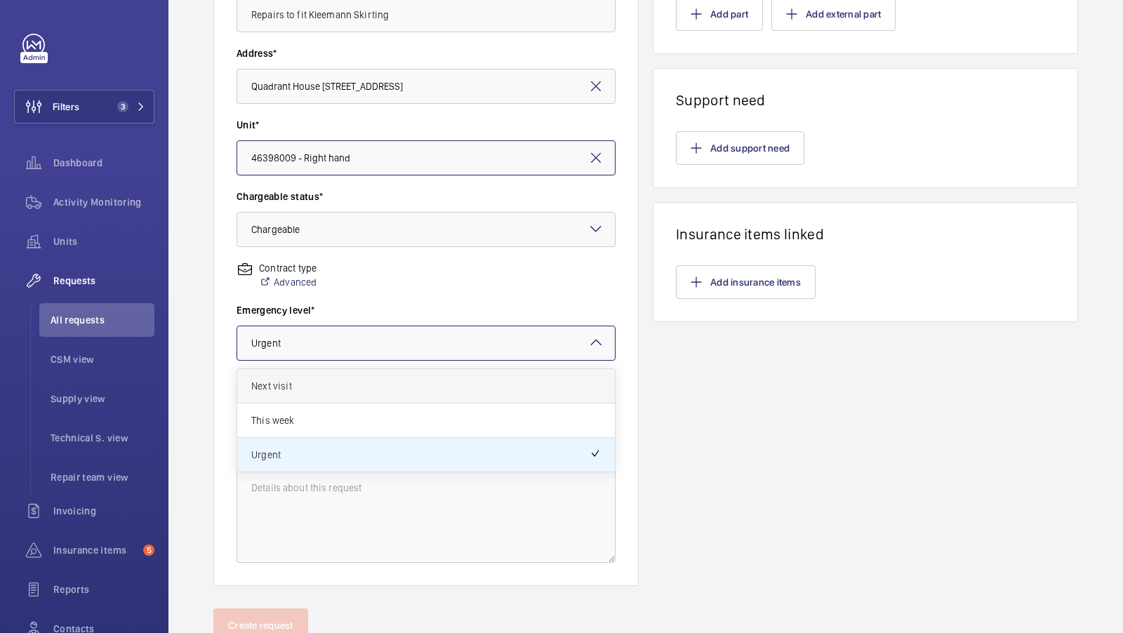
click at [328, 395] on div "Next visit" at bounding box center [426, 386] width 378 height 34
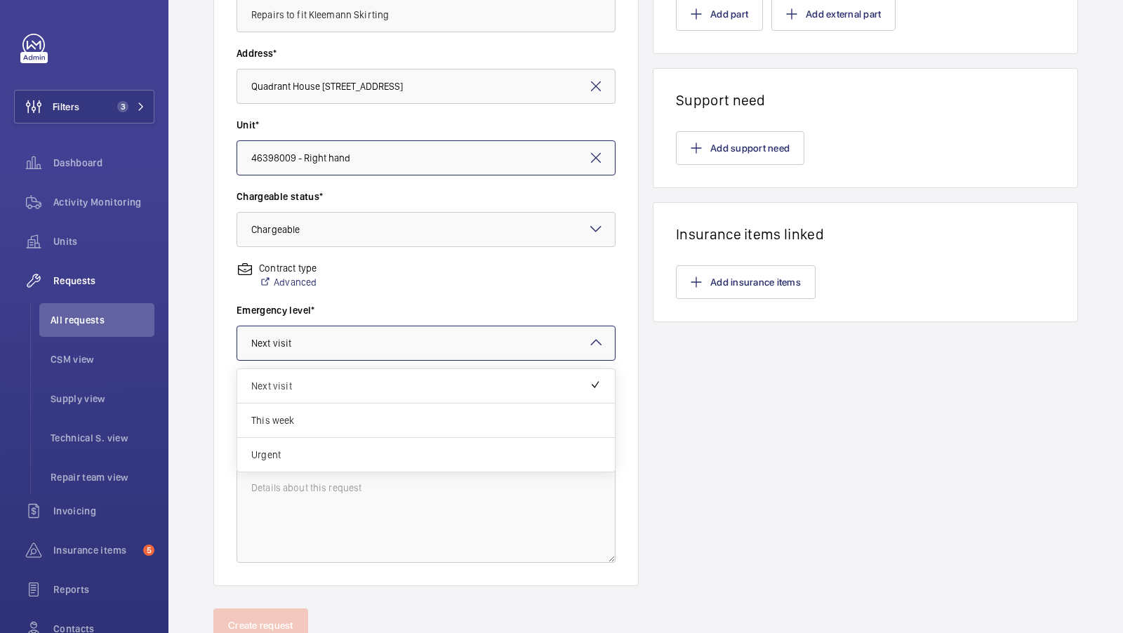
click at [359, 326] on div "Choose level of emergency × Next visit ×" at bounding box center [425, 343] width 379 height 35
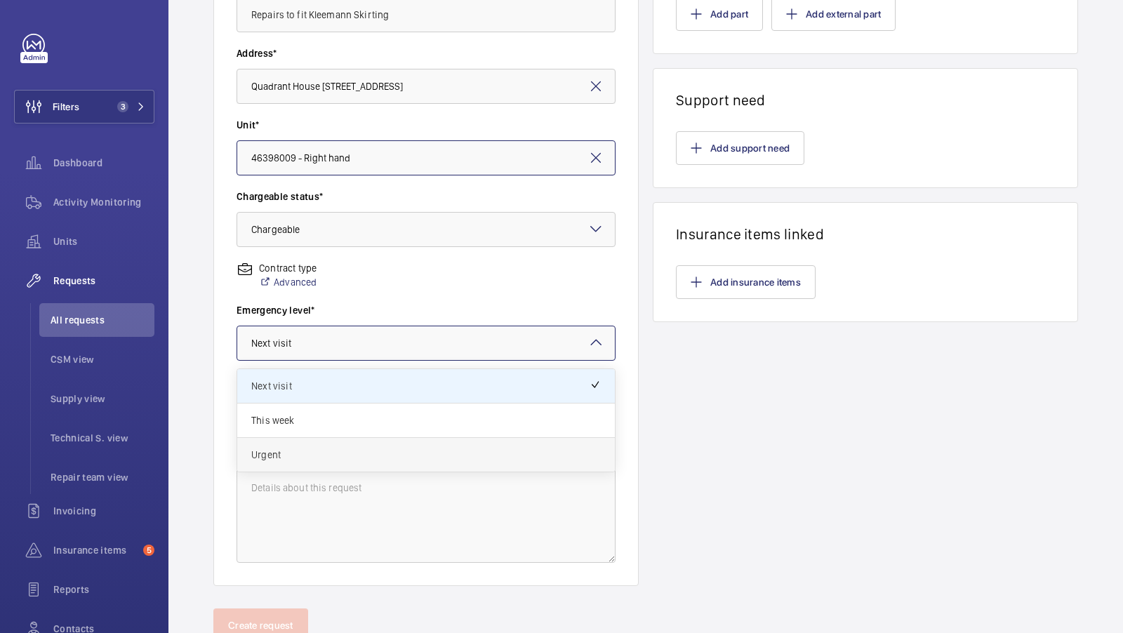
drag, startPoint x: 315, startPoint y: 422, endPoint x: 298, endPoint y: 441, distance: 24.8
click at [299, 440] on div "Next visit This week Urgent" at bounding box center [426, 420] width 378 height 102
click at [298, 441] on div "Urgent" at bounding box center [426, 455] width 378 height 34
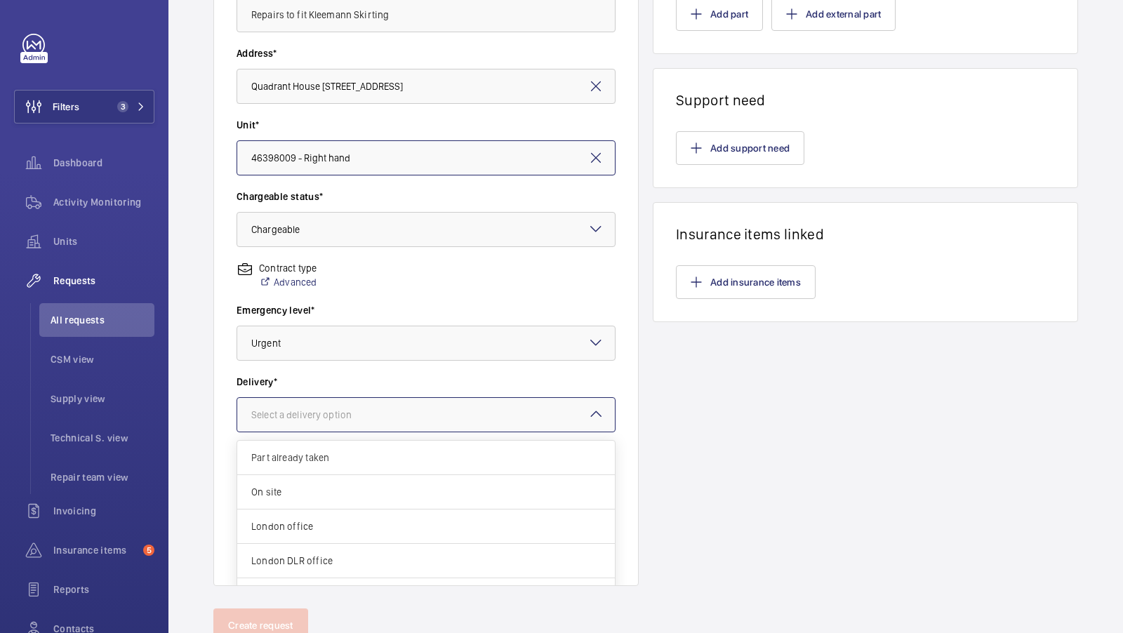
click at [335, 413] on div "Select a delivery option" at bounding box center [318, 415] width 135 height 14
click at [315, 563] on div "Specified in comment" at bounding box center [426, 580] width 378 height 34
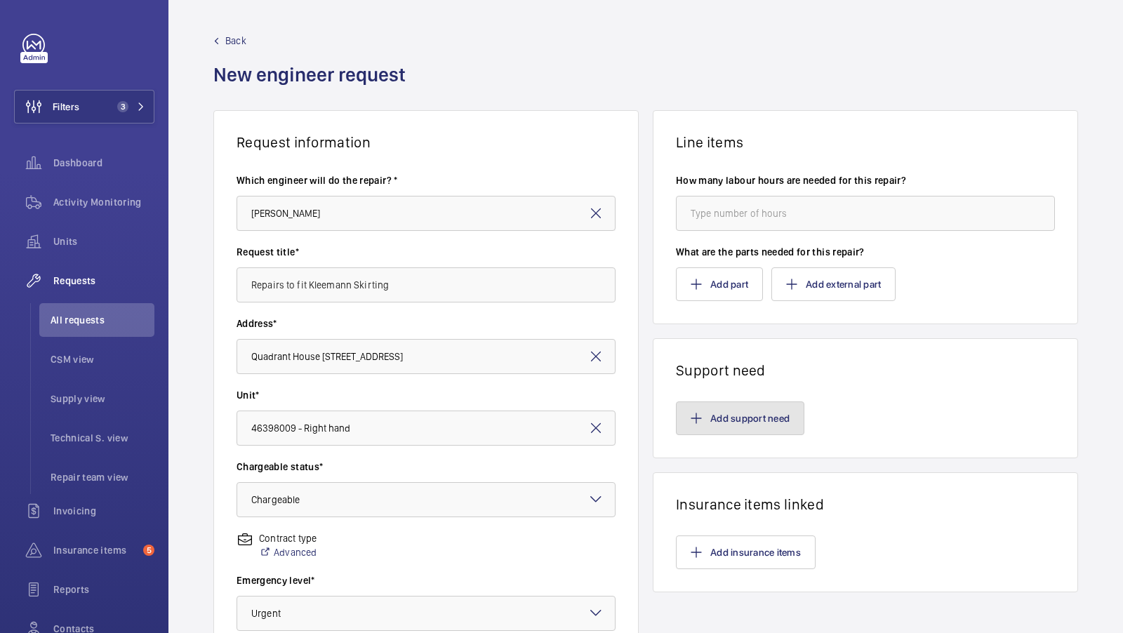
click at [726, 411] on button "Add support need" at bounding box center [740, 418] width 128 height 34
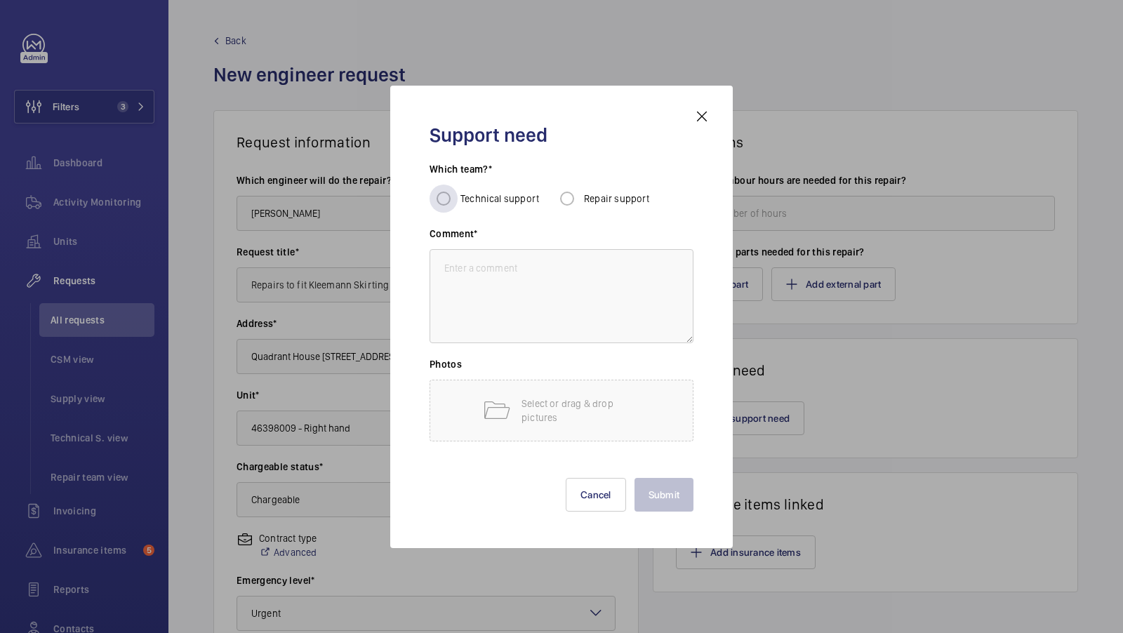
click at [495, 196] on span "Technical support" at bounding box center [499, 198] width 79 height 11
click at [457, 196] on input "Technical support" at bounding box center [443, 199] width 28 height 28
radio input "true"
click at [585, 198] on span "Repair support" at bounding box center [617, 198] width 66 height 11
click at [581, 198] on input "Repair support" at bounding box center [567, 199] width 28 height 28
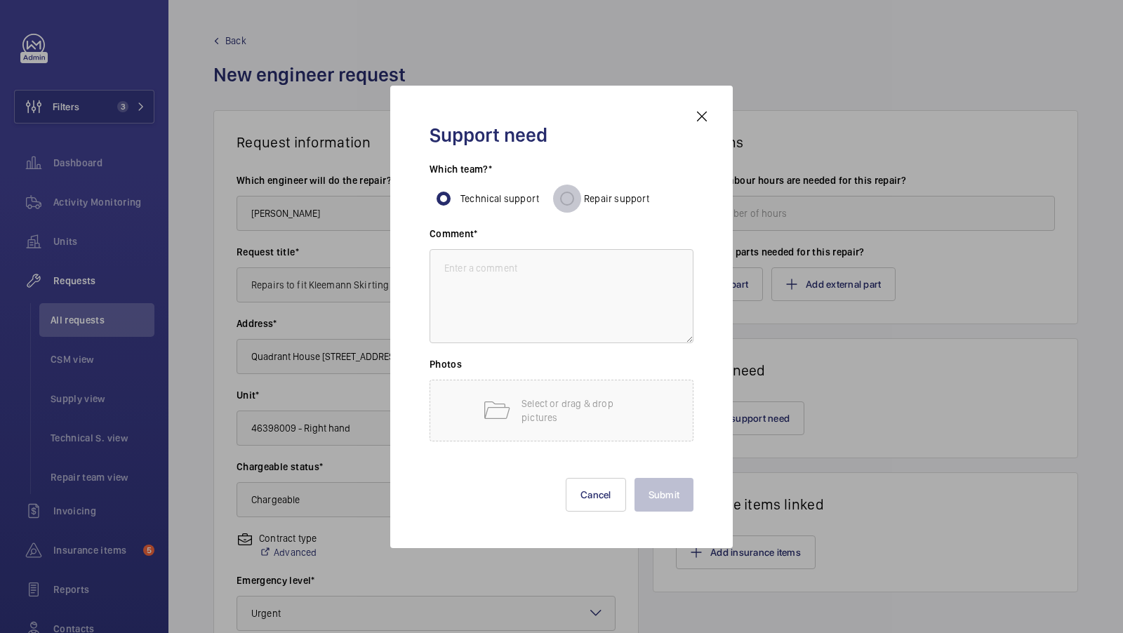
radio input "true"
click at [530, 347] on div "Comment*" at bounding box center [561, 292] width 264 height 131
click at [523, 298] on textarea at bounding box center [561, 296] width 264 height 94
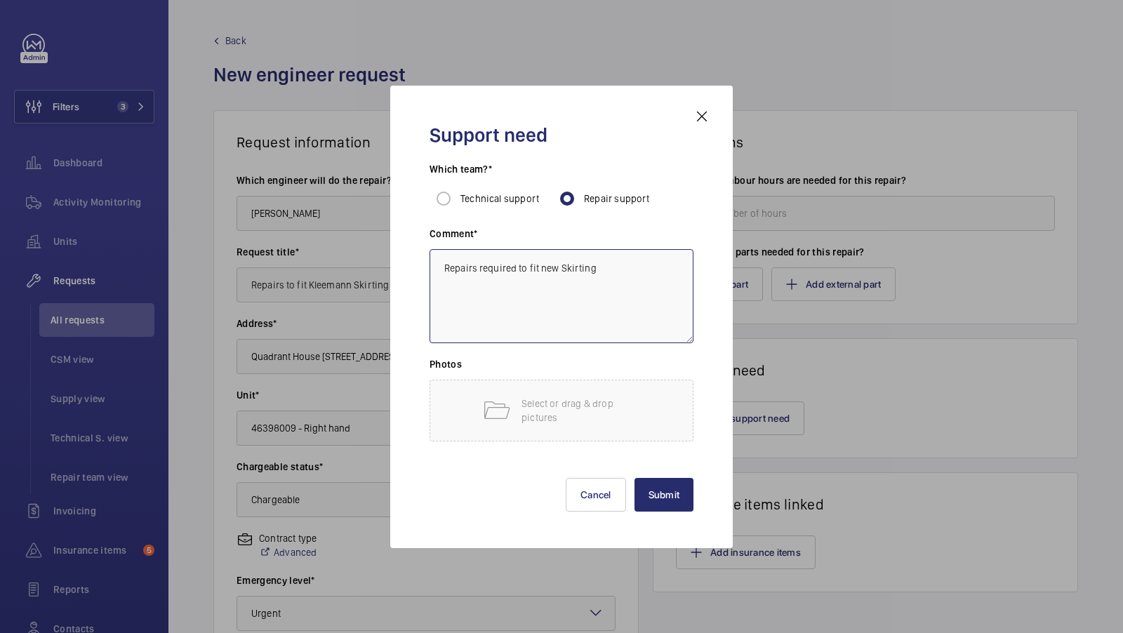
click at [558, 265] on textarea "Repairs required to fit new Skirting" at bounding box center [561, 296] width 264 height 94
click at [642, 271] on textarea "Repairs required to fit new In car Skirting" at bounding box center [561, 296] width 264 height 94
type textarea "Repairs required to fit new In car Skirting"
click at [683, 489] on button "Submit" at bounding box center [664, 495] width 60 height 34
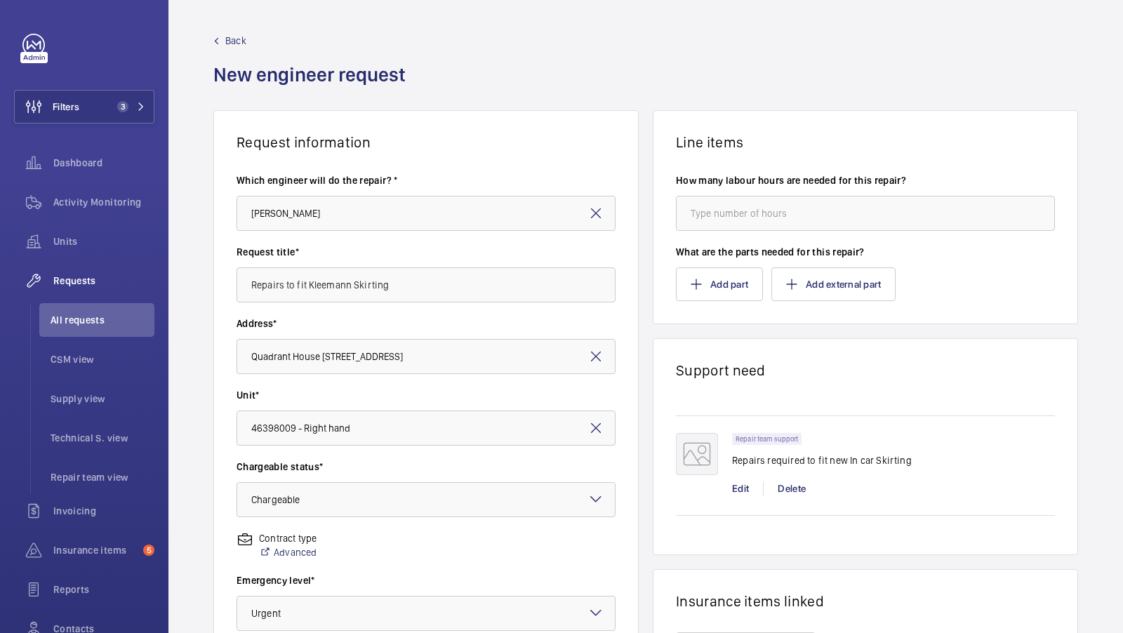
scroll to position [323, 0]
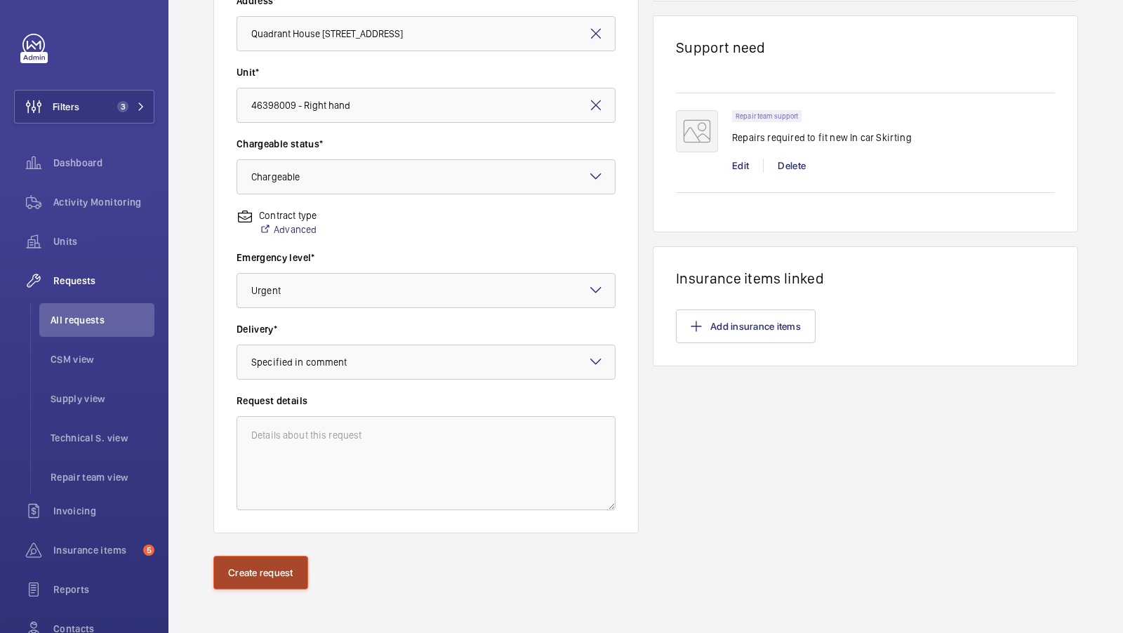
click at [262, 573] on button "Create request" at bounding box center [260, 573] width 95 height 34
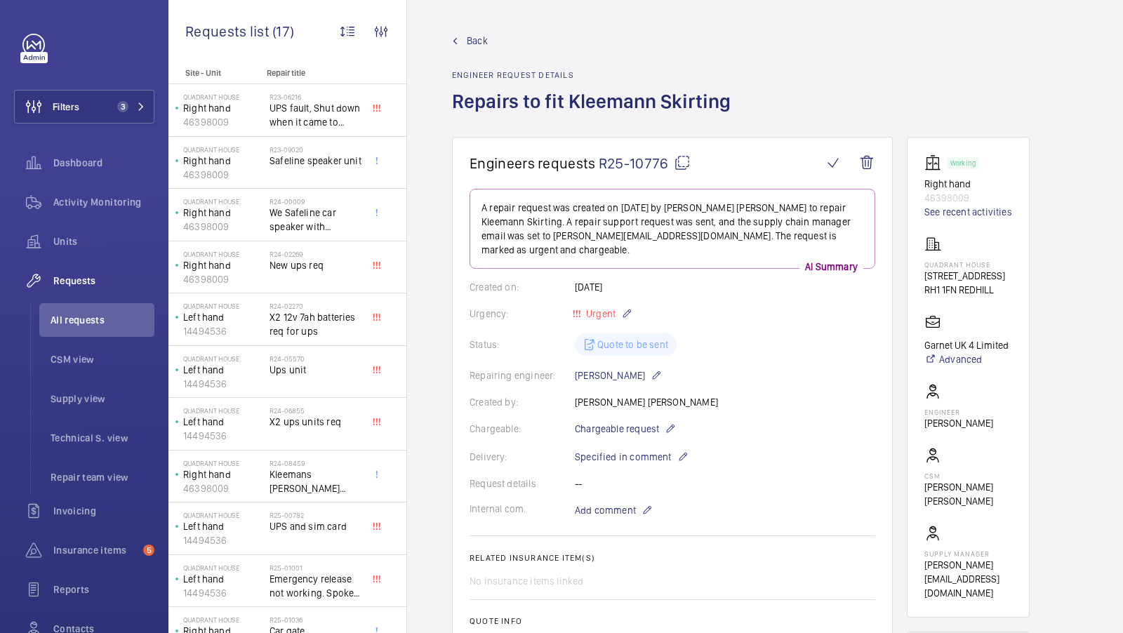
click at [679, 163] on mat-icon at bounding box center [682, 162] width 17 height 17
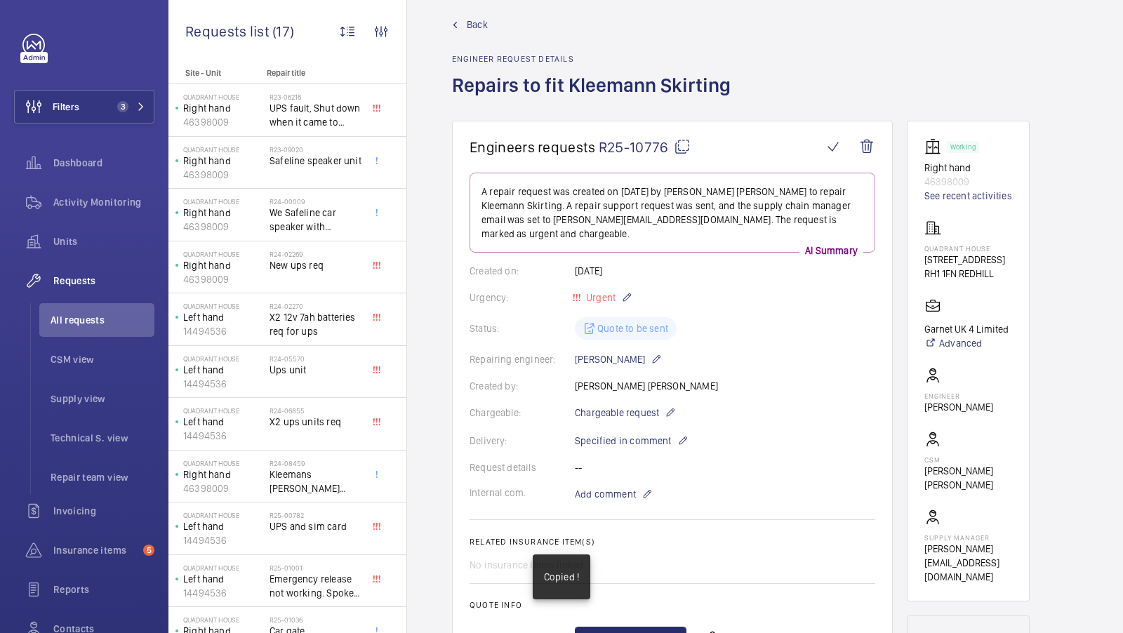
scroll to position [17, 0]
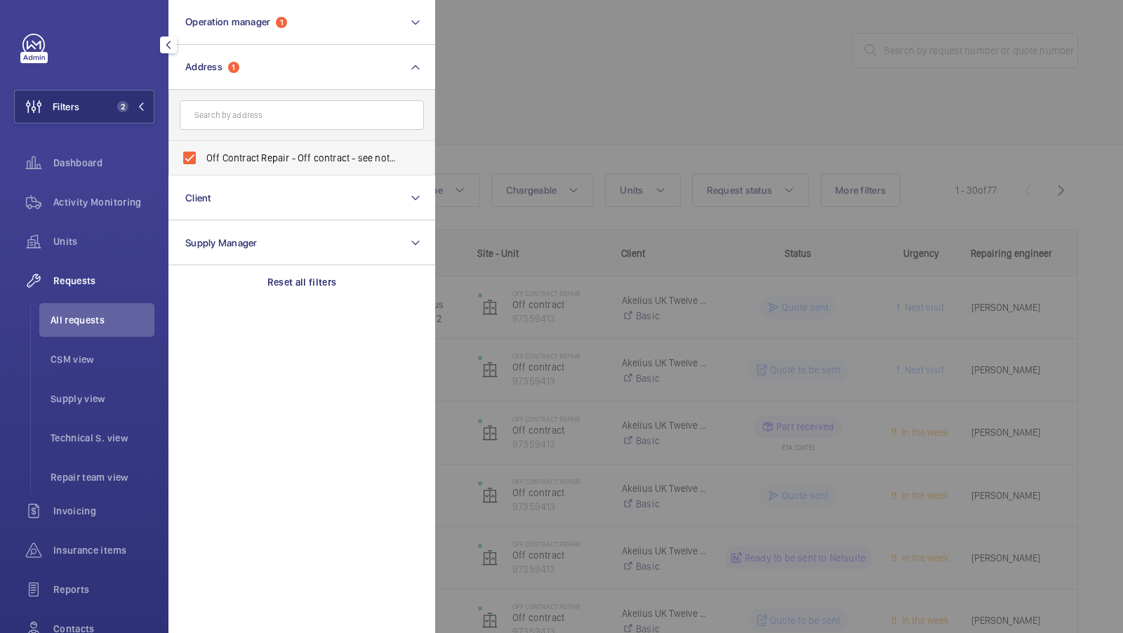
click at [253, 147] on label "Off Contract Repair - Off contract - see notes in description, LONDON XXXX" at bounding box center [291, 158] width 244 height 34
click at [203, 147] on input "Off Contract Repair - Off contract - see notes in description, LONDON XXXX" at bounding box center [189, 158] width 28 height 28
checkbox input "false"
click at [253, 127] on input "text" at bounding box center [302, 114] width 244 height 29
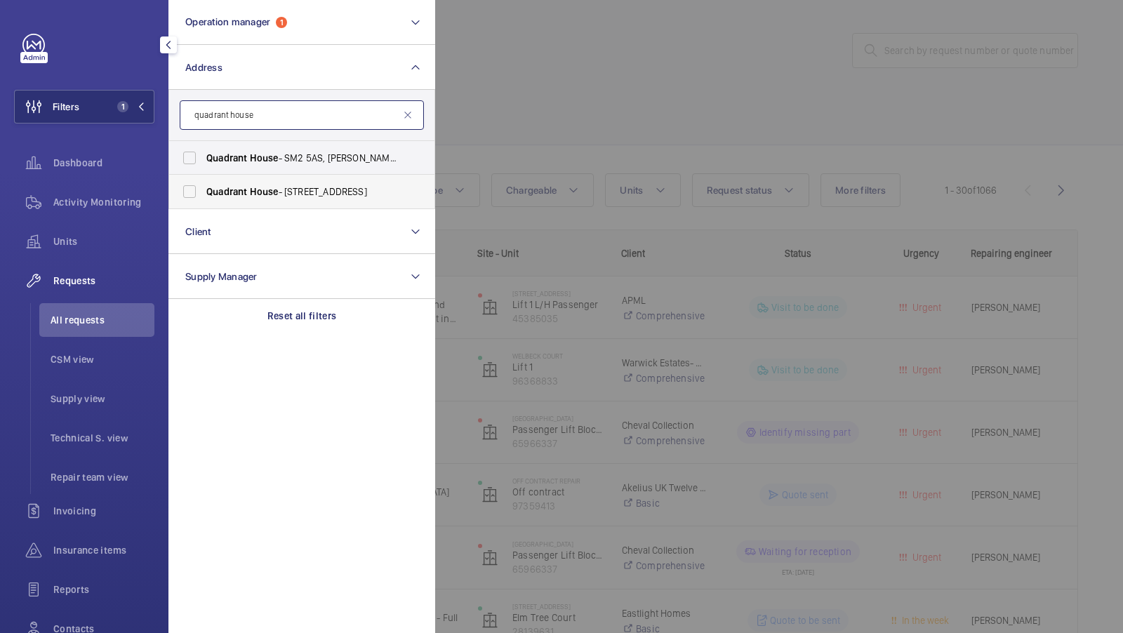
type input "quadrant house"
click at [260, 182] on label "Quadrant House - 1 Princess Way, REDHILL RH1 1FN" at bounding box center [291, 192] width 244 height 34
click at [203, 182] on input "Quadrant House - 1 Princess Way, REDHILL RH1 1FN" at bounding box center [189, 192] width 28 height 28
checkbox input "true"
click at [135, 109] on span "2" at bounding box center [129, 106] width 34 height 11
